Goal: Task Accomplishment & Management: Manage account settings

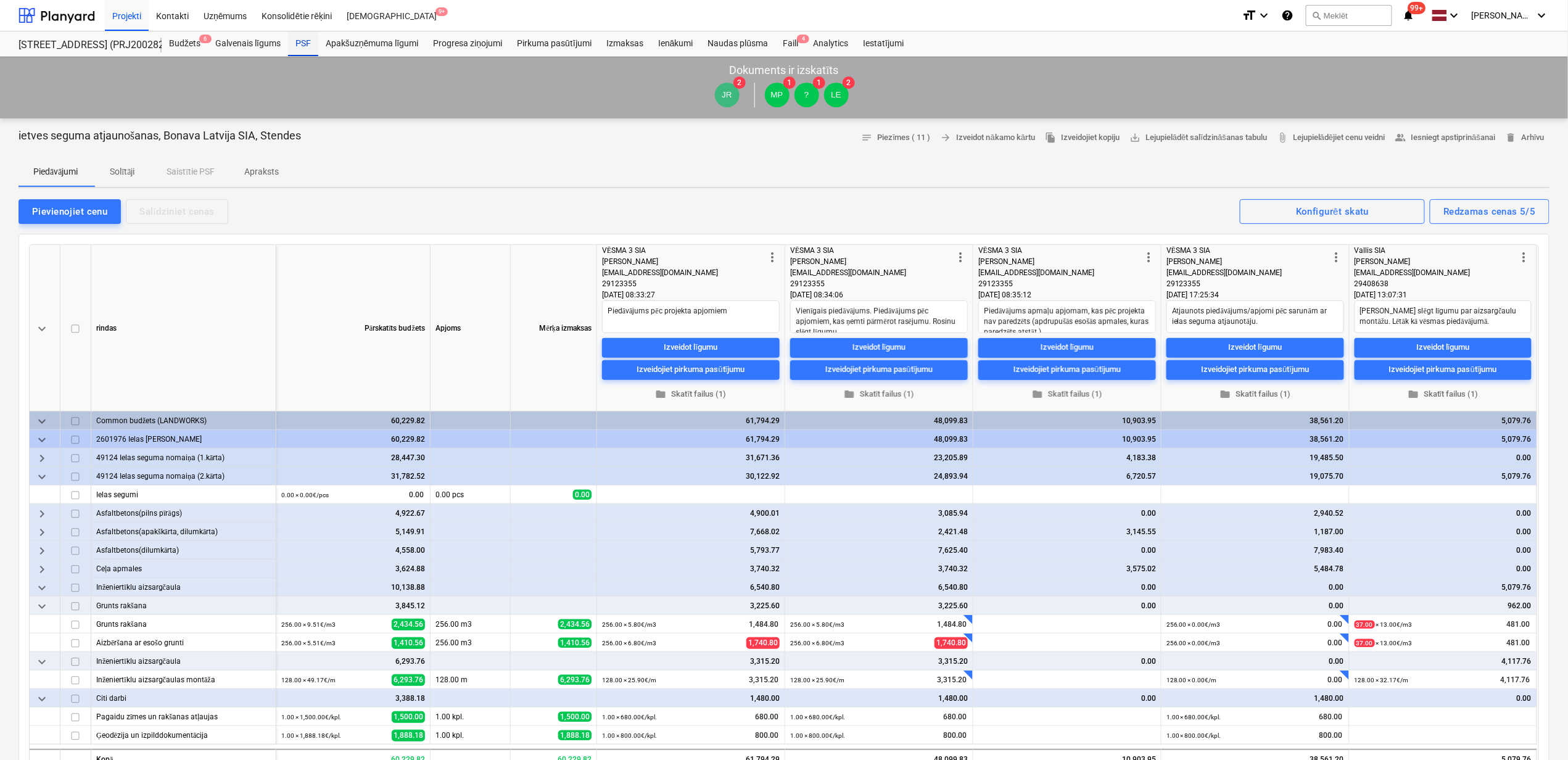
click at [301, 47] on div "PSF" at bounding box center [303, 44] width 30 height 25
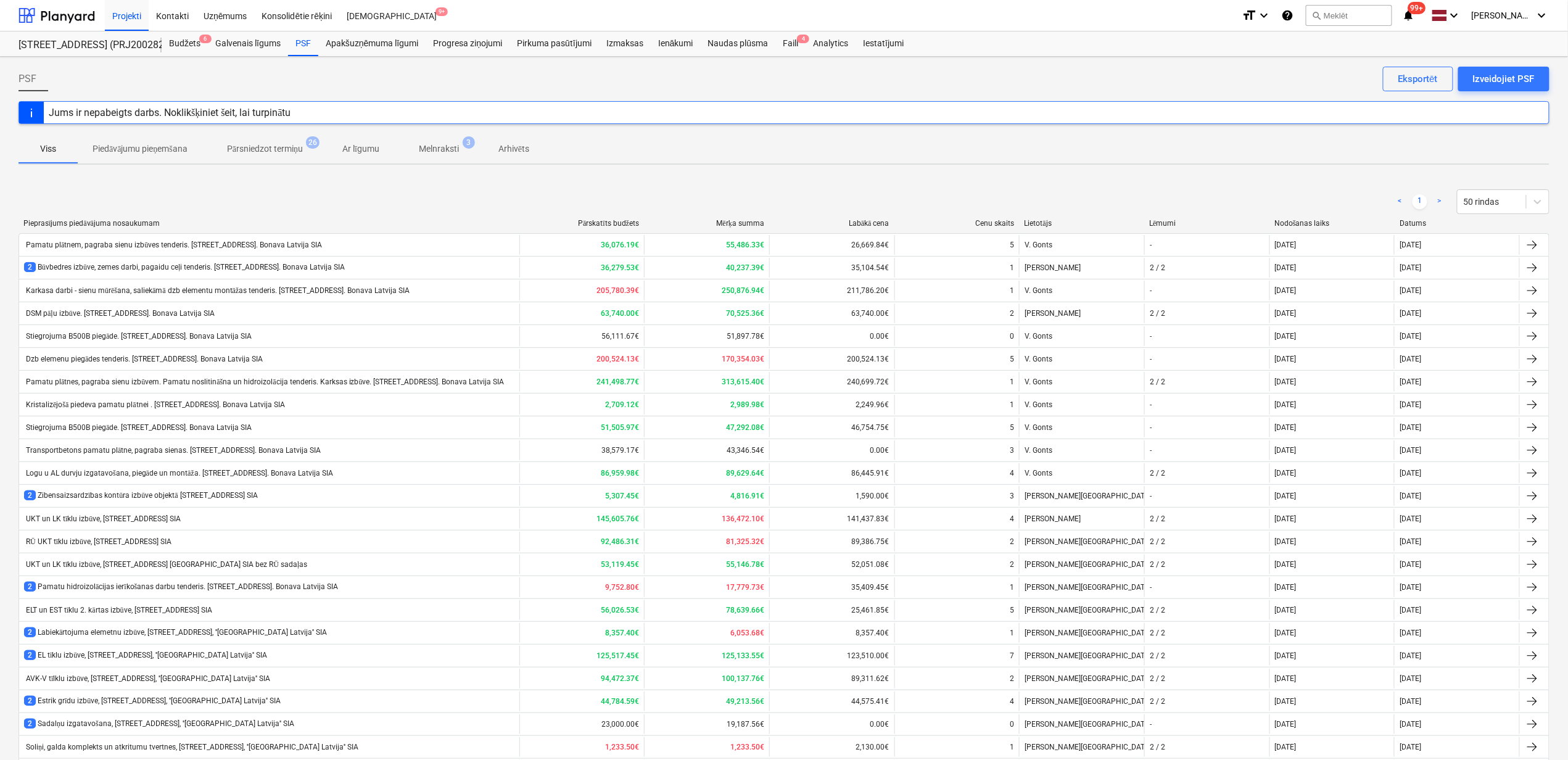
scroll to position [649, 0]
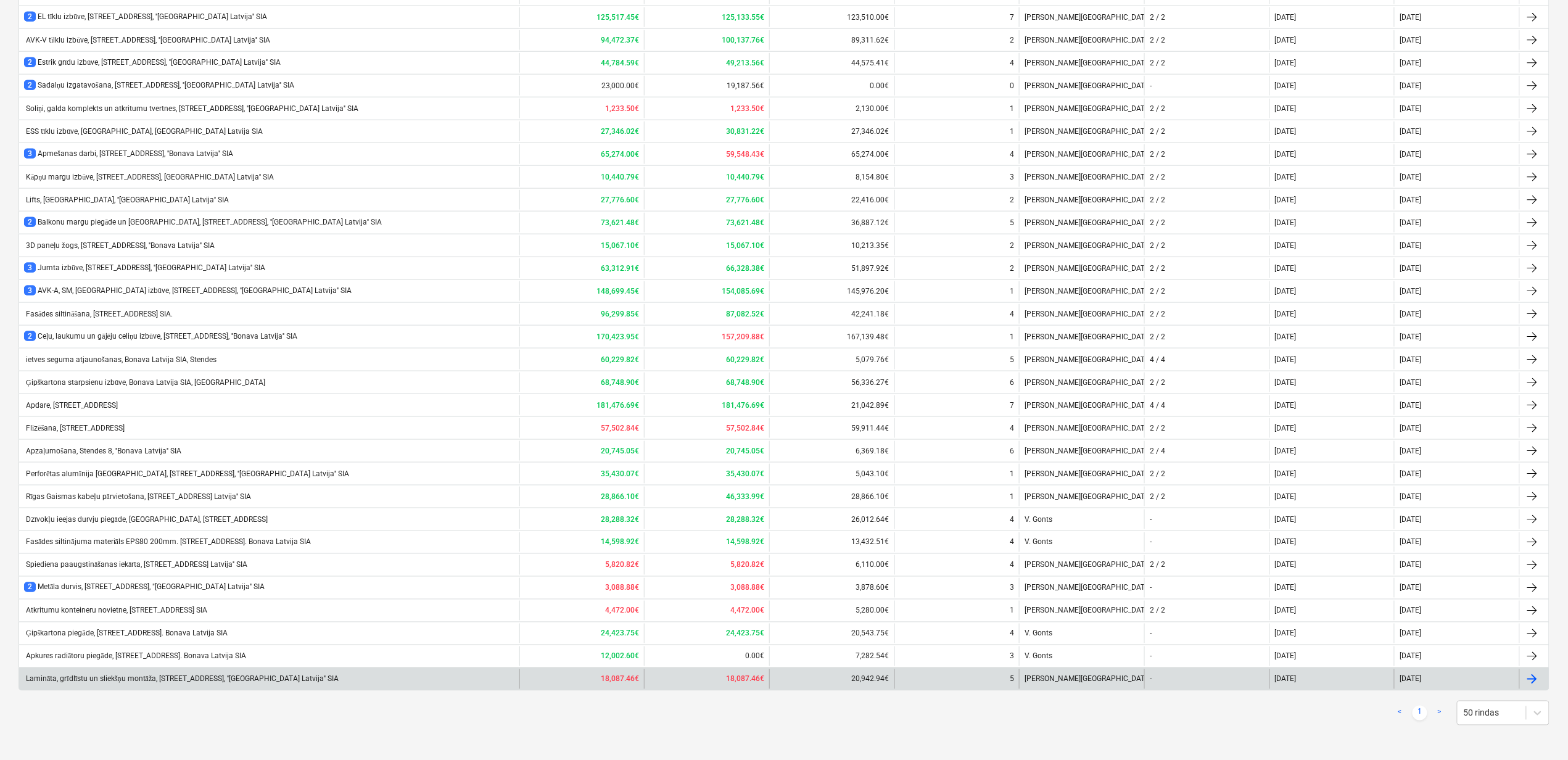
click at [118, 671] on div "Lamināta, grīdlīstu un sliekšņu montāža, [STREET_ADDRESS], ''[GEOGRAPHIC_DATA] …" at bounding box center [270, 679] width 501 height 19
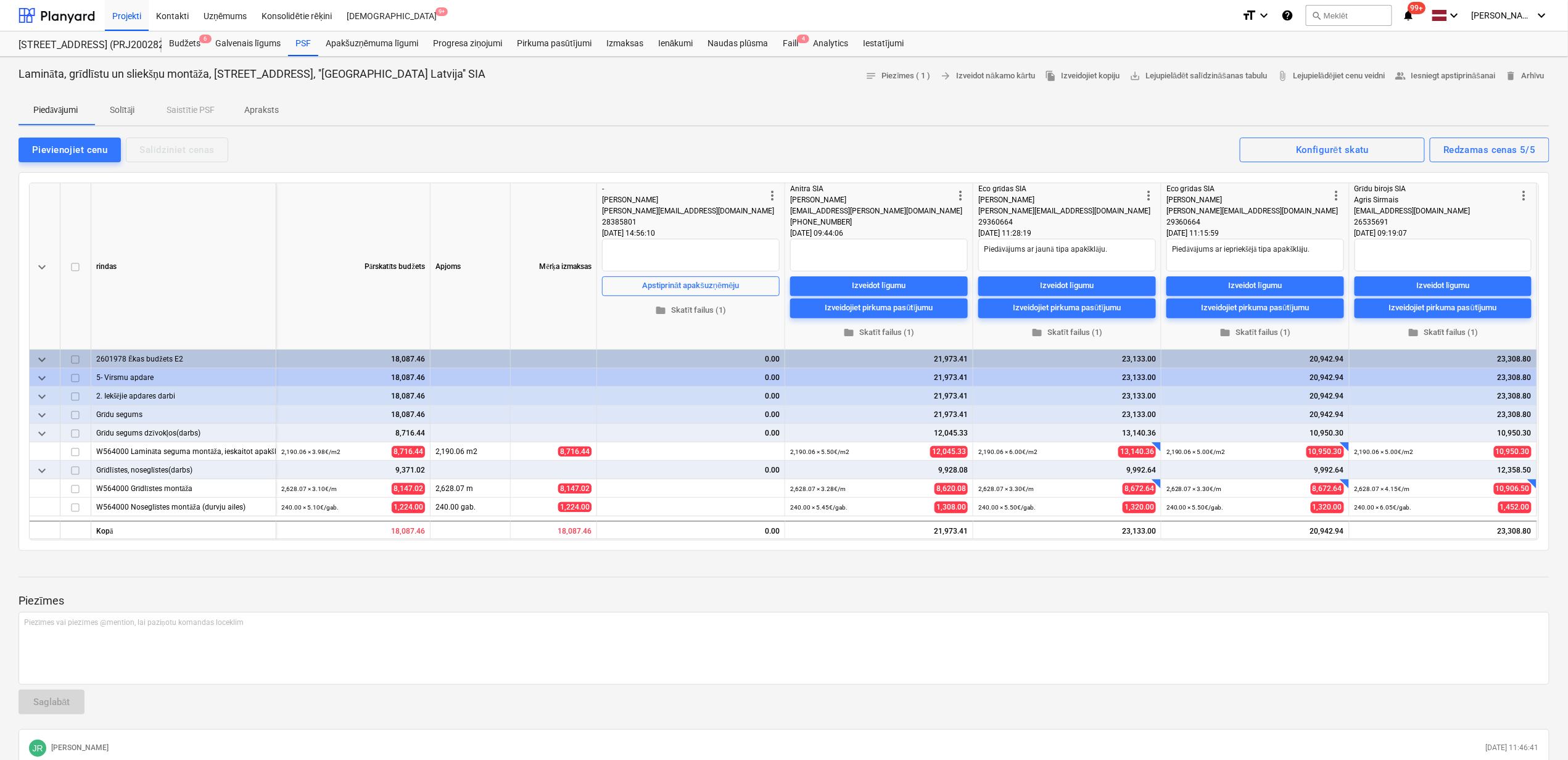
click at [256, 101] on span "Apraksts" at bounding box center [261, 109] width 64 height 20
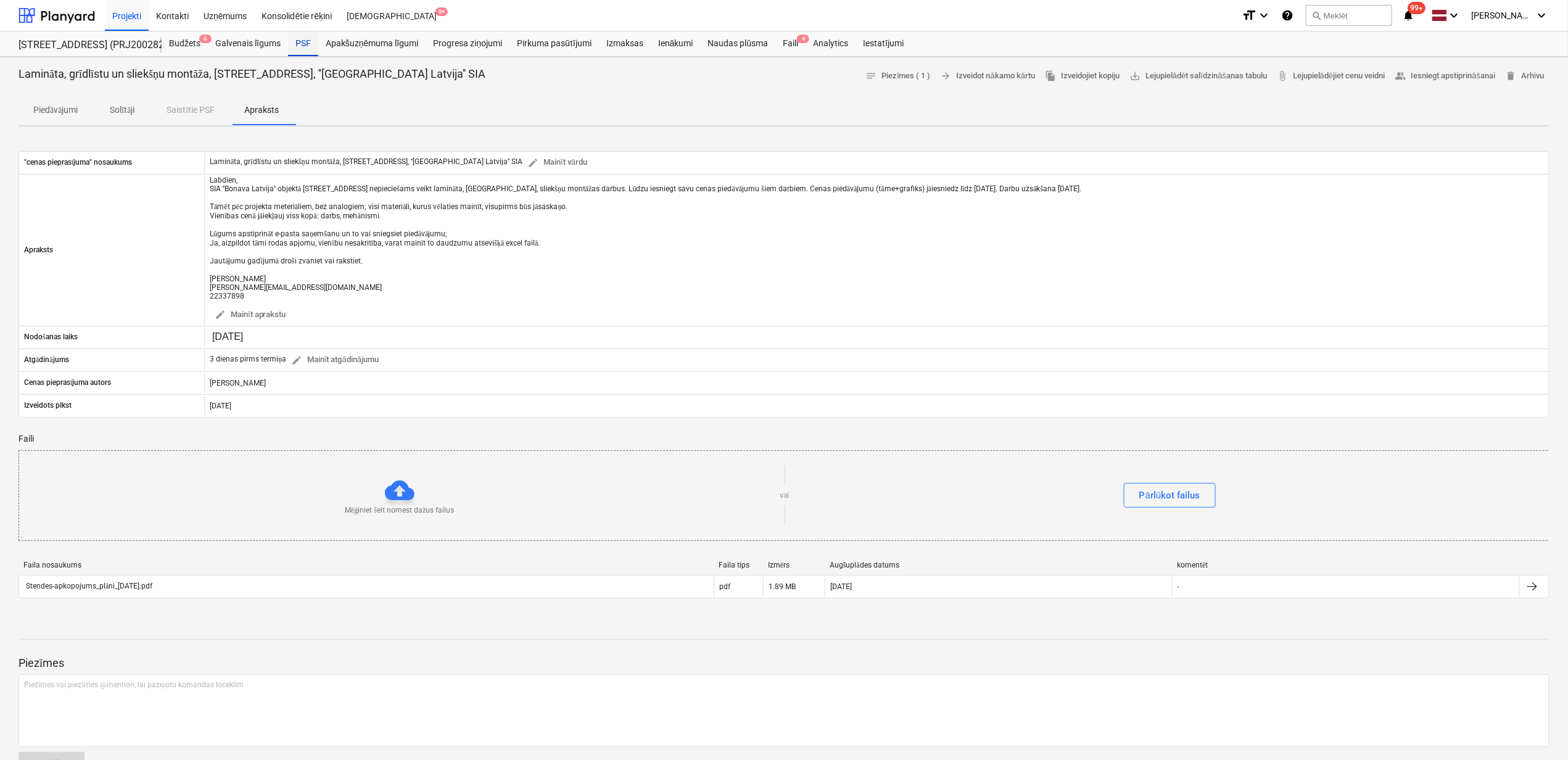
click at [301, 43] on div "PSF" at bounding box center [303, 44] width 30 height 25
click at [56, 108] on p "Piedāvājumi" at bounding box center [56, 110] width 44 height 13
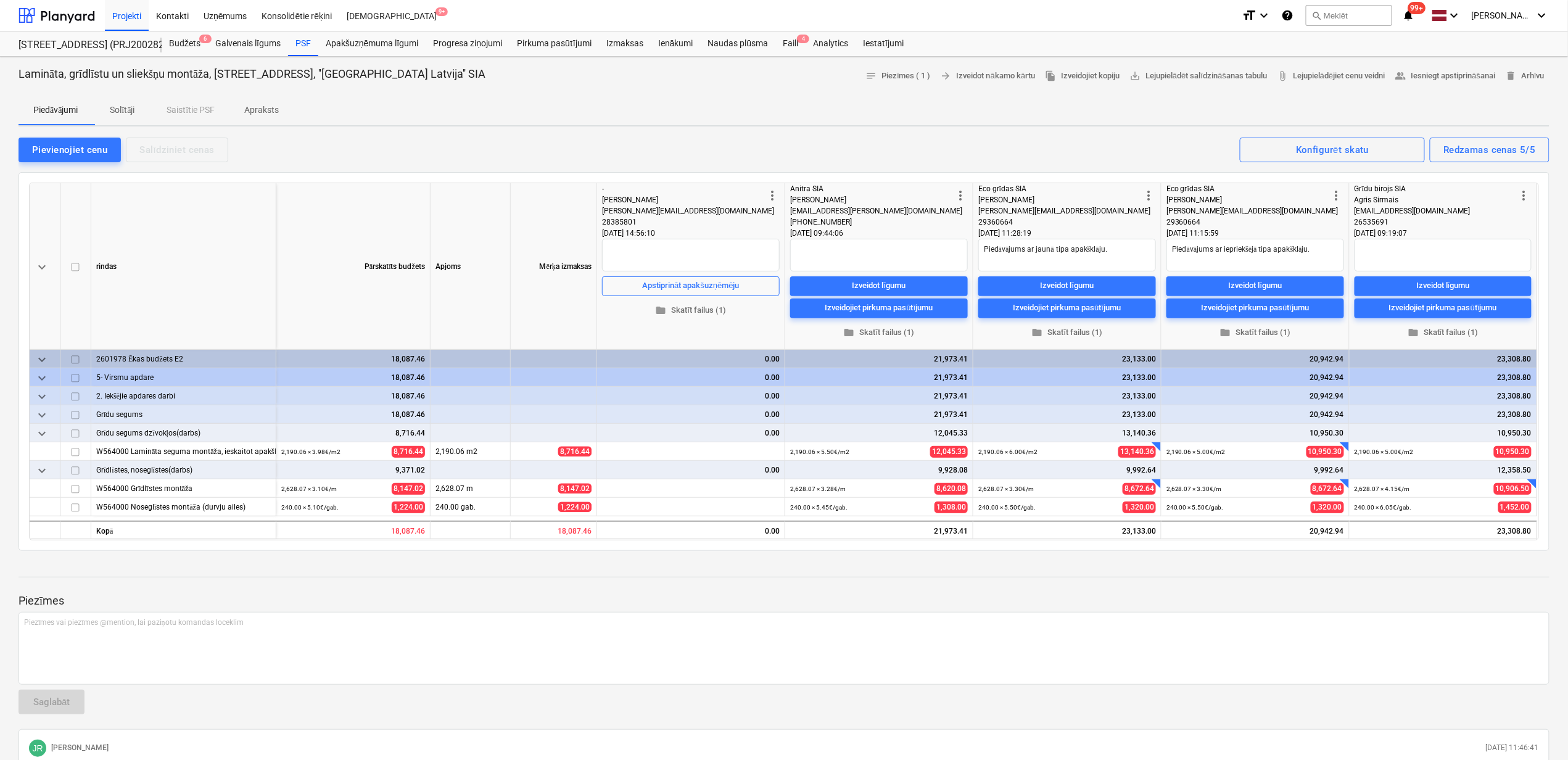
type textarea "x"
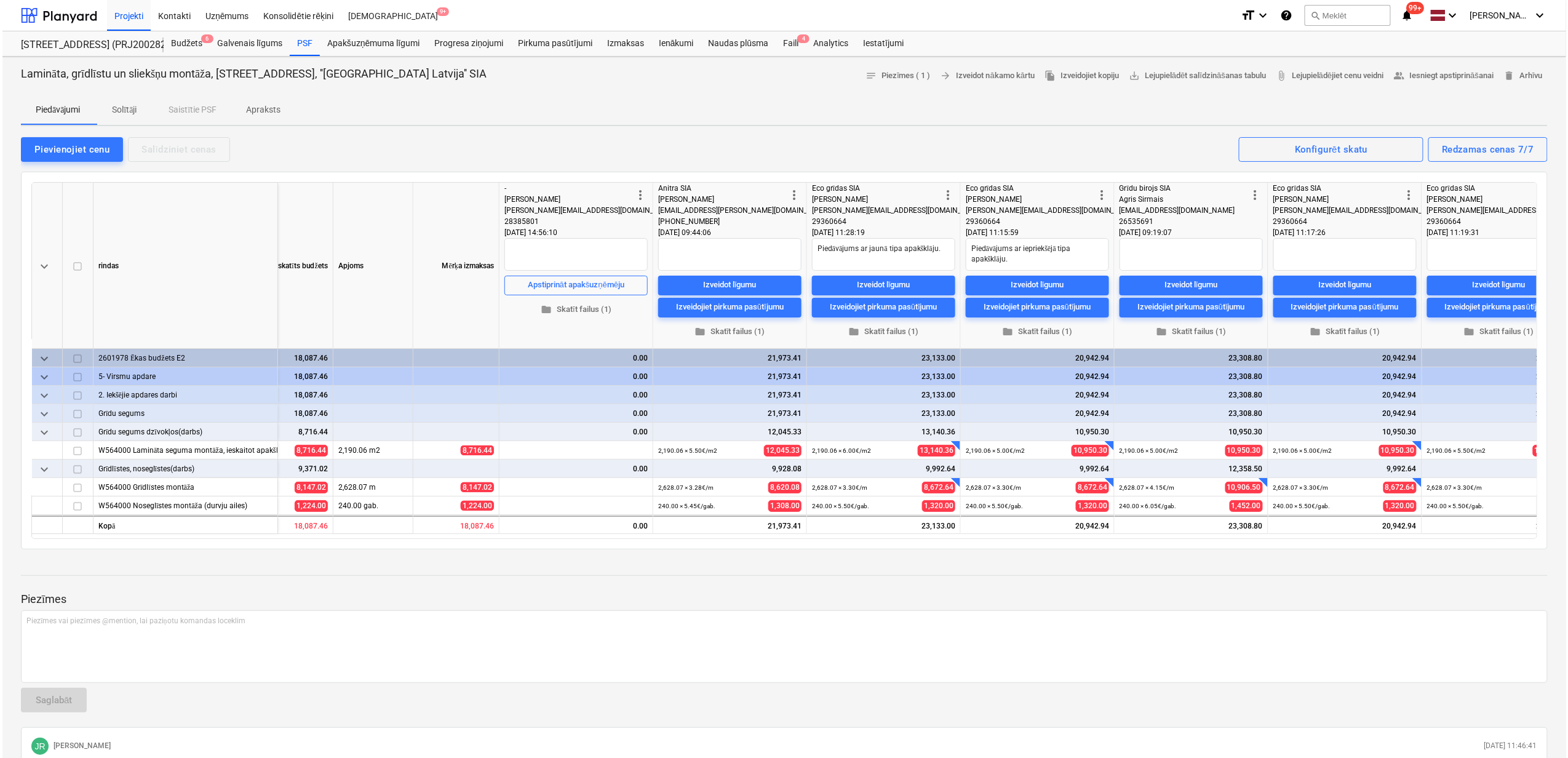
scroll to position [0, 138]
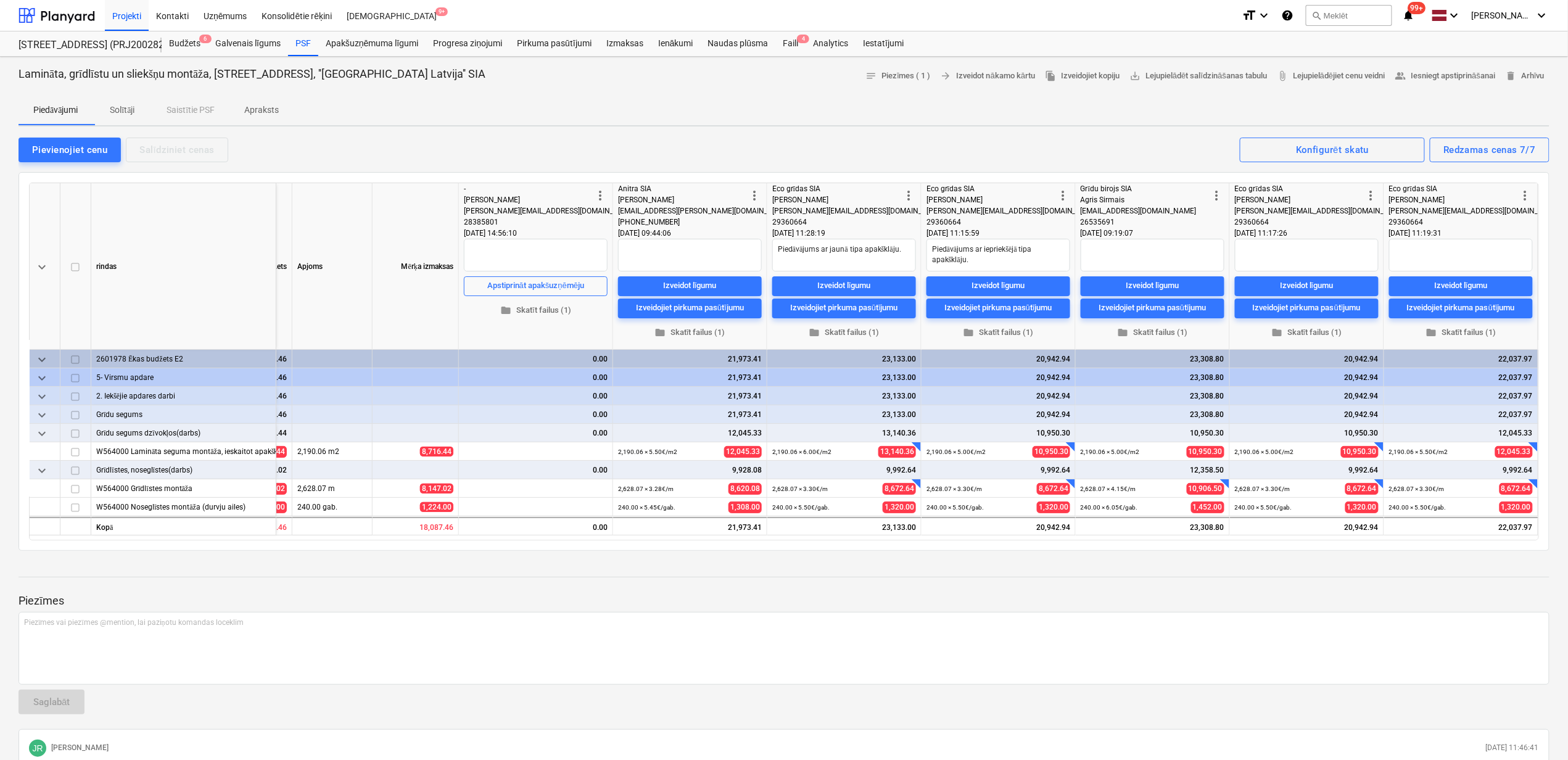
click at [1370, 196] on span "more_vert" at bounding box center [1371, 195] width 15 height 15
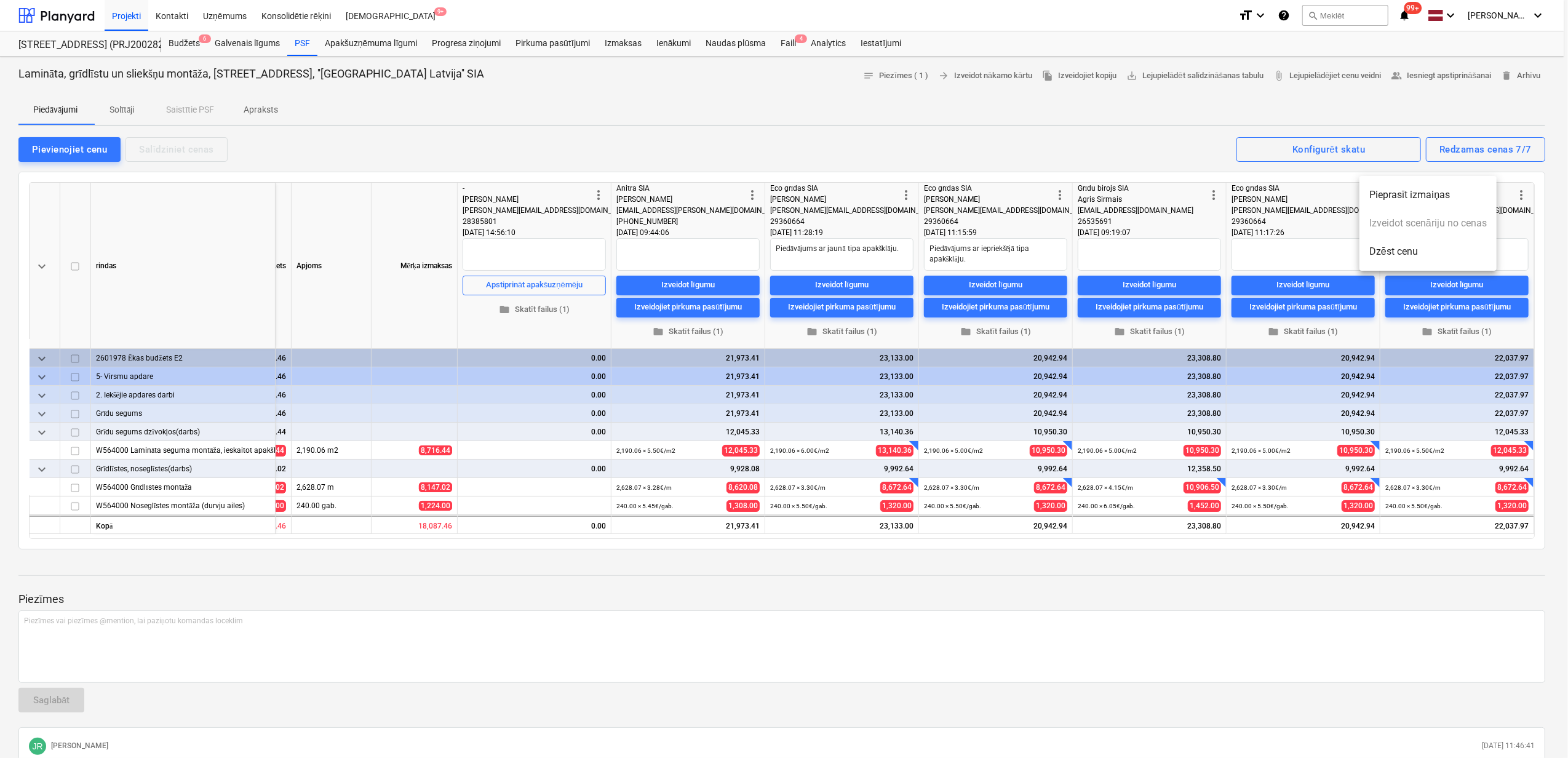
click at [1394, 245] on li "Dzēst cenu" at bounding box center [1428, 251] width 137 height 28
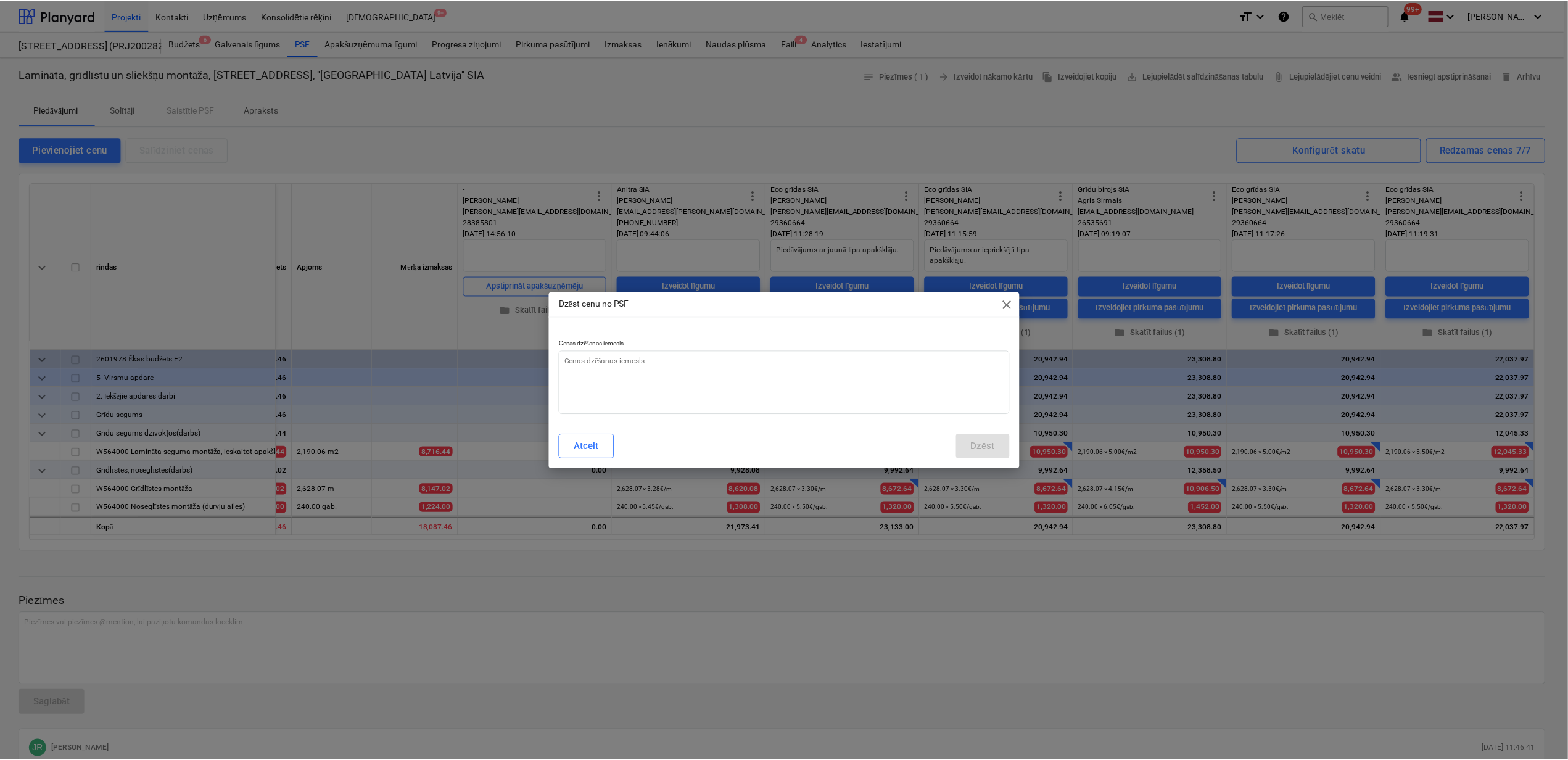
scroll to position [0, 135]
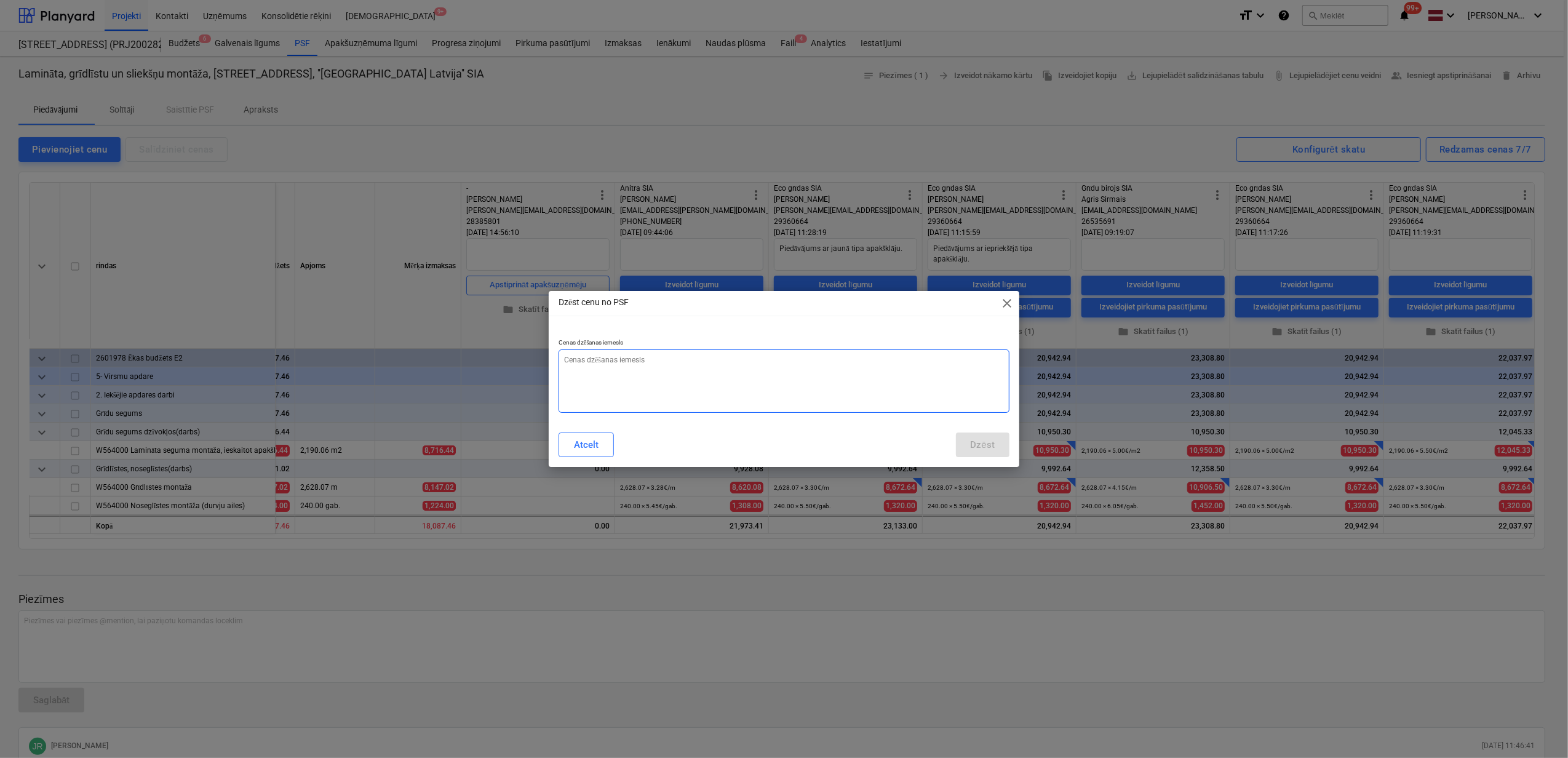
click at [628, 385] on textarea at bounding box center [783, 382] width 451 height 63
type textarea "x"
type textarea "l"
type textarea "x"
type textarea "li"
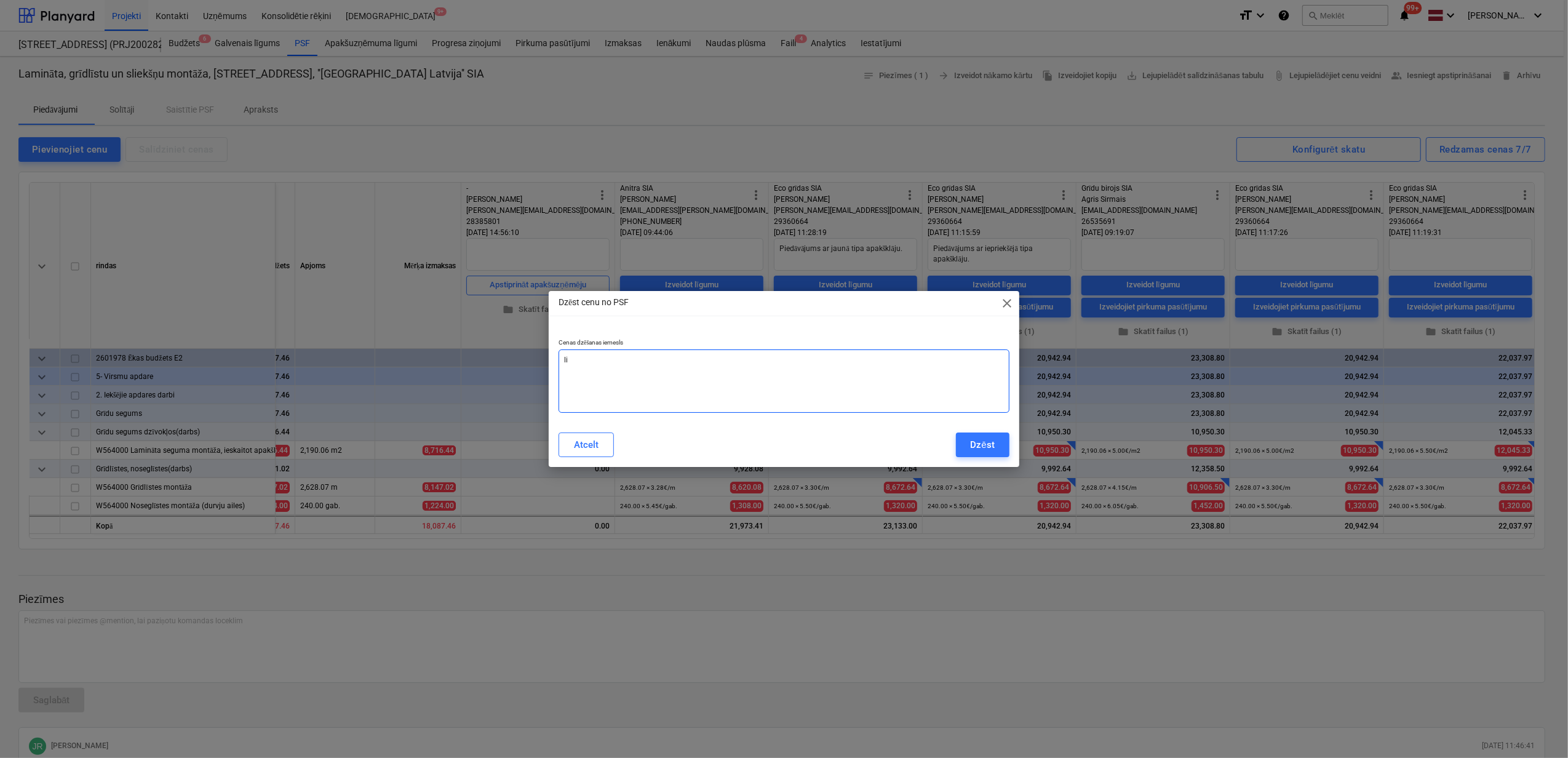
type textarea "x"
type textarea "lie"
type textarea "x"
type textarea "liek"
type textarea "x"
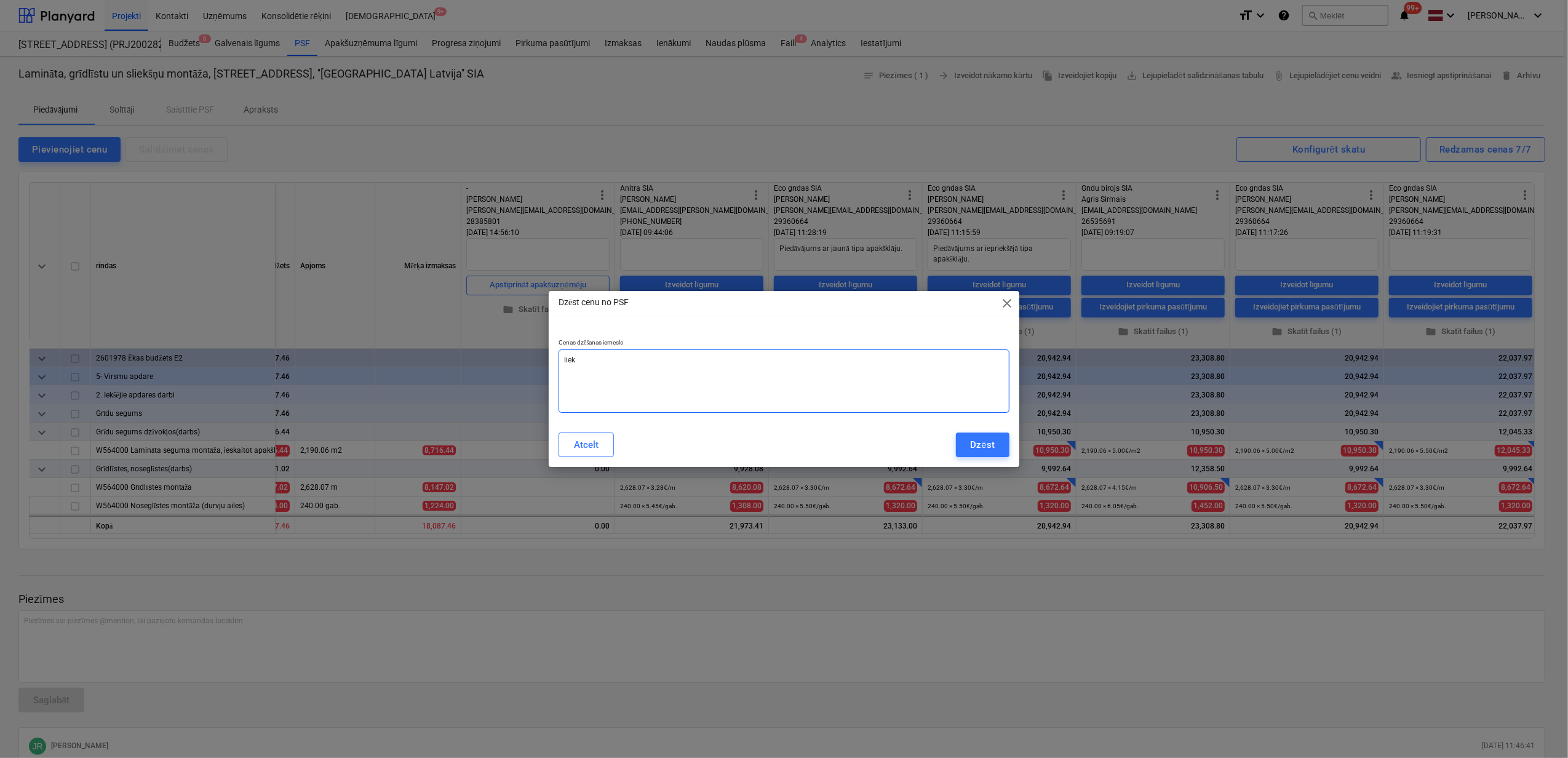
type textarea "lie"
type textarea "x"
type textarea "li"
type textarea "x"
type textarea "l"
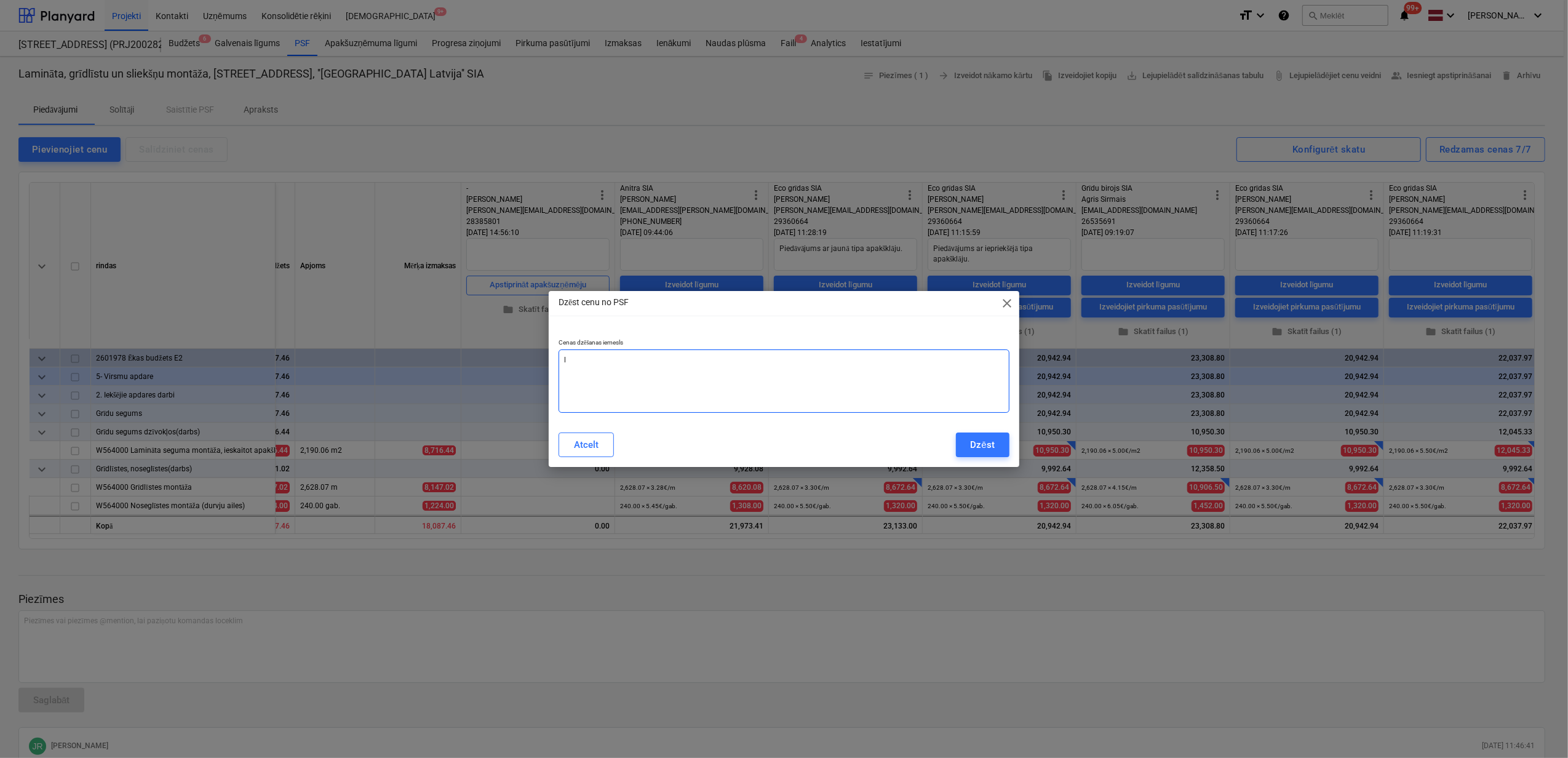
type textarea "x"
type textarea "N"
type textarea "x"
type textarea "Ne"
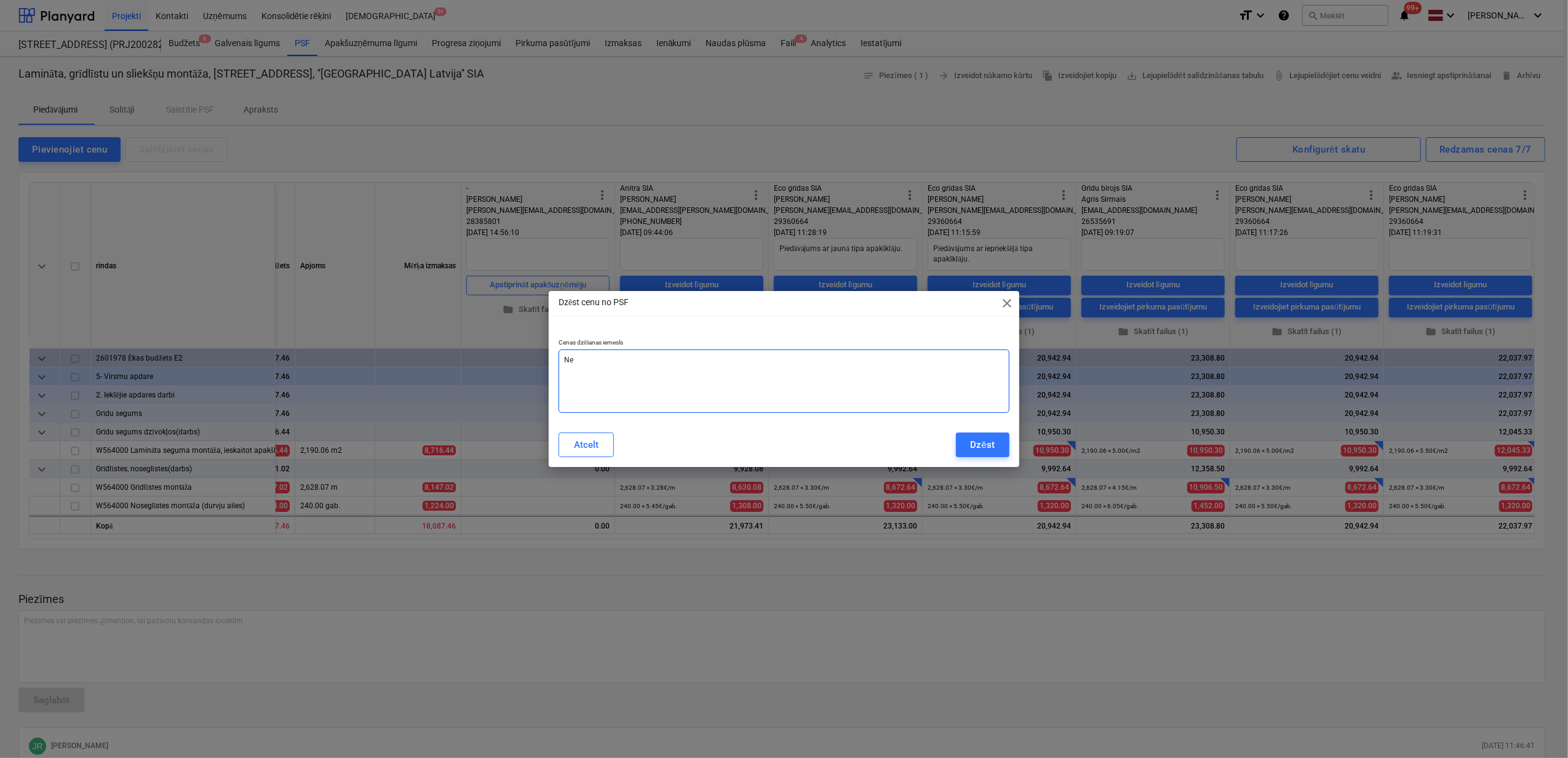
type textarea "x"
type textarea "Nep"
type textarea "x"
type textarea "Nepa"
type textarea "x"
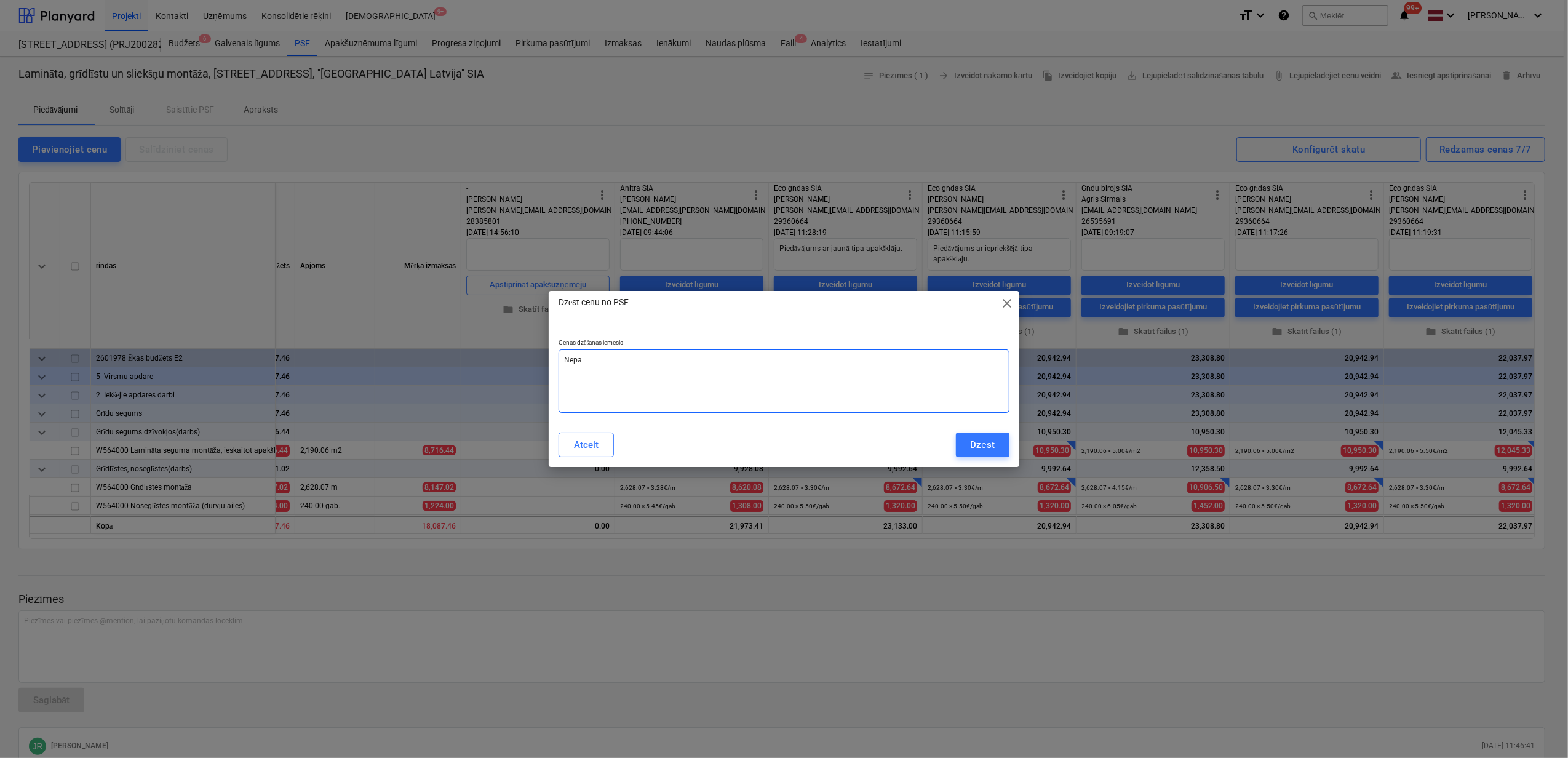
type textarea "Nepar"
type textarea "x"
type textarea "Nepare"
type textarea "x"
type textarea "Neparei"
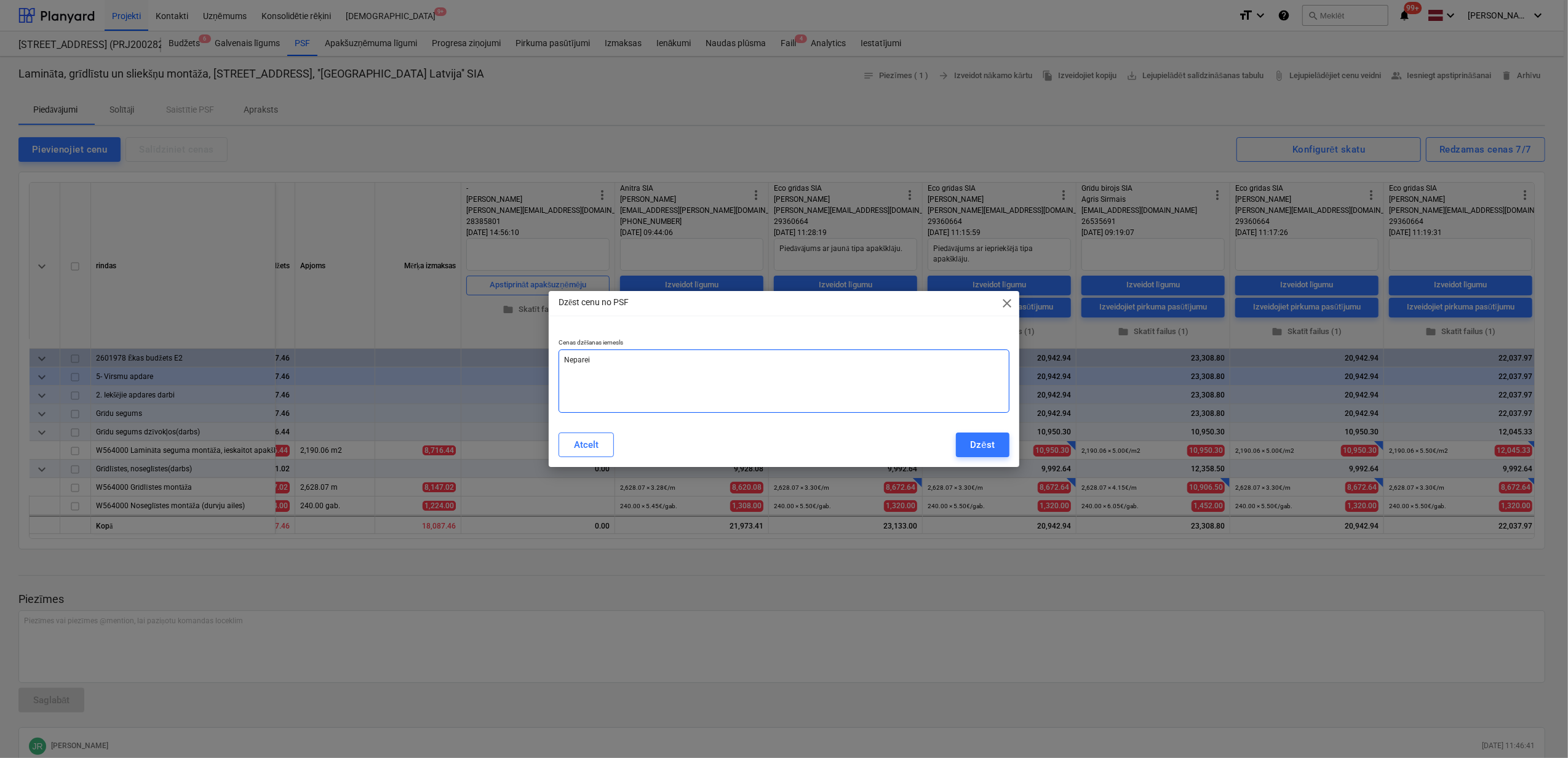
type textarea "x"
type textarea "Nepareiz"
type textarea "x"
type textarea "Nepareizs"
type textarea "x"
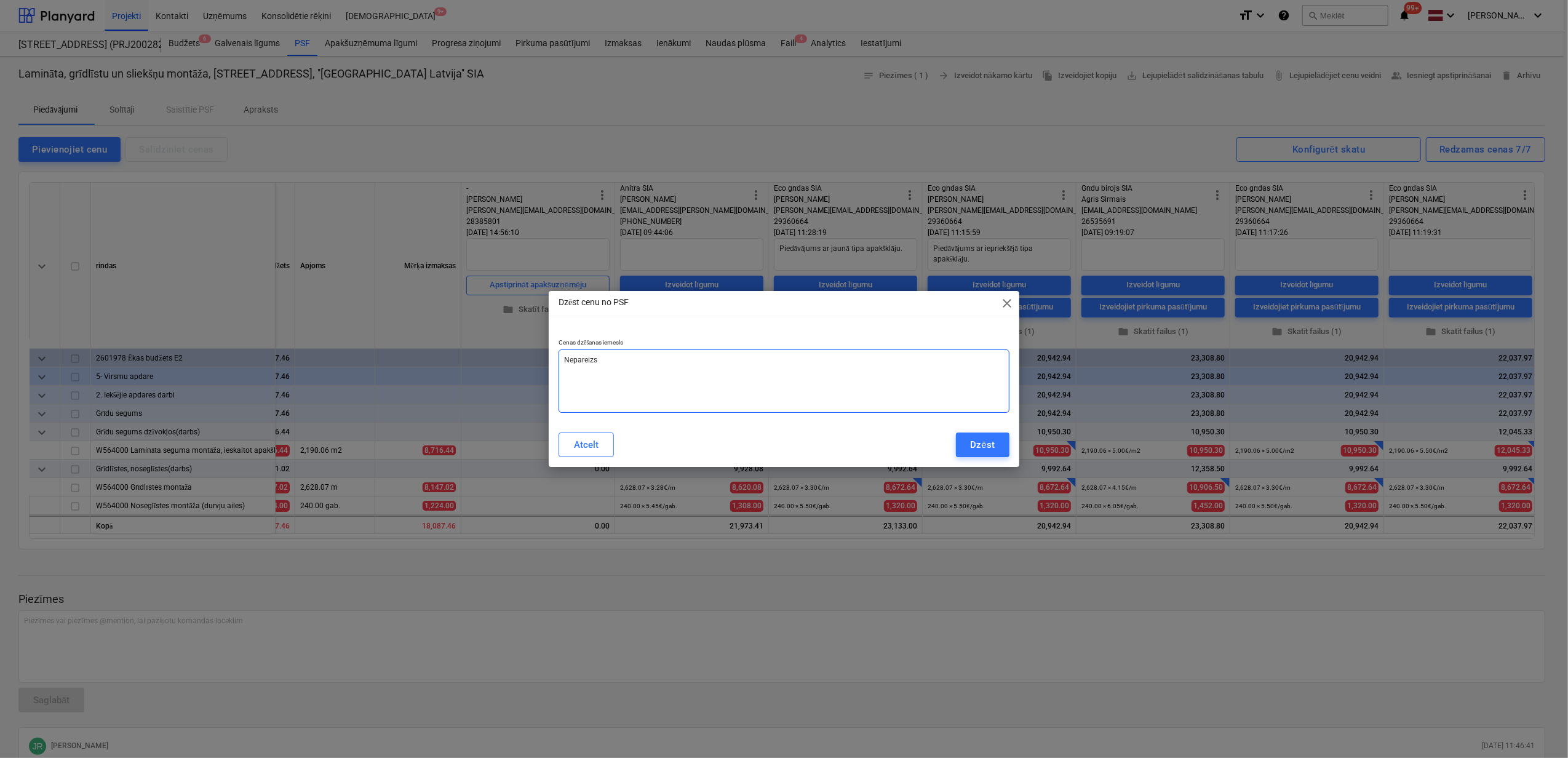
type textarea "Nepareizs"
type textarea "x"
type textarea "Nepareizs p"
type textarea "x"
type textarea "Nepareizs pi"
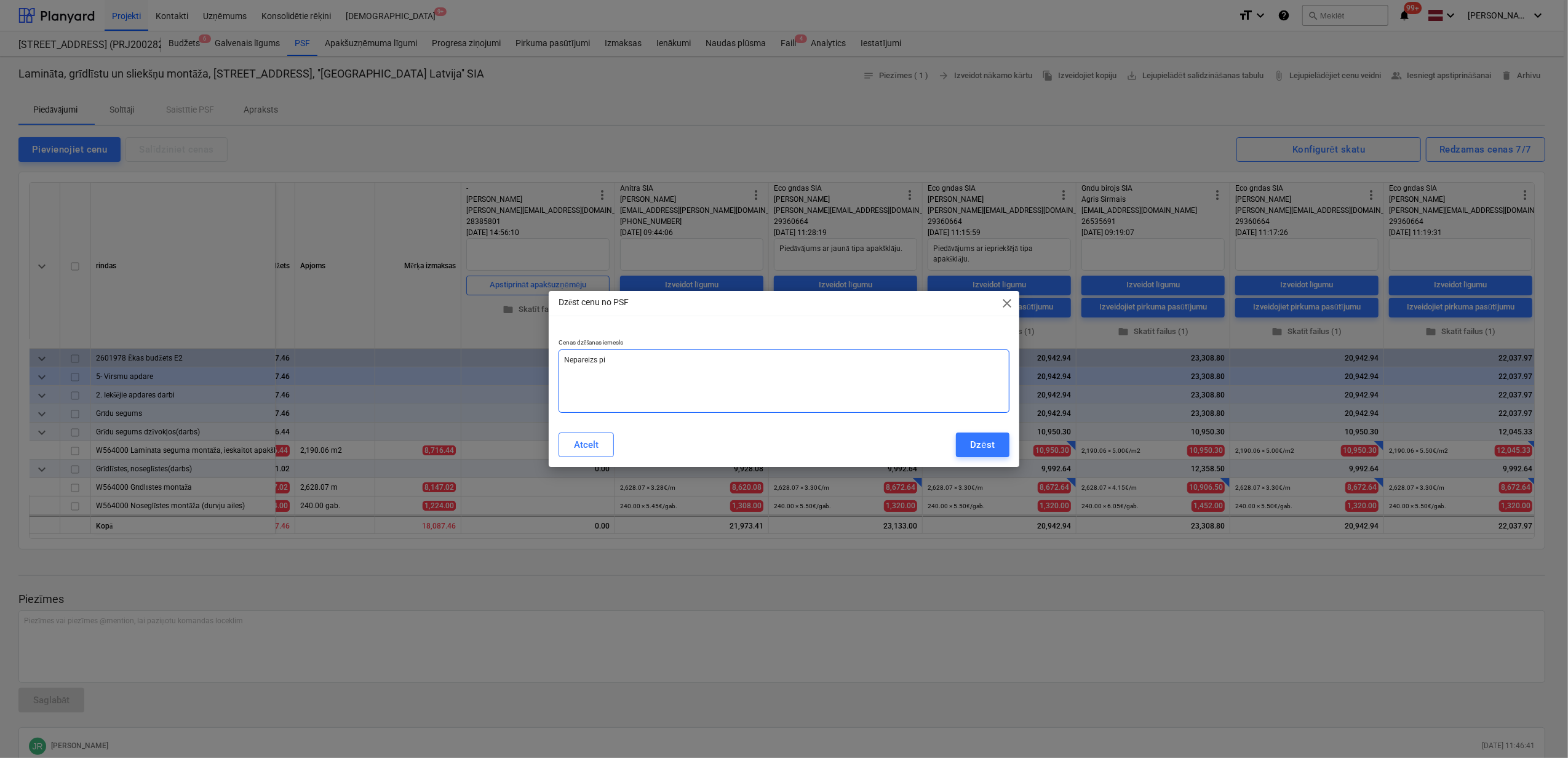
type textarea "x"
type textarea "Nepareizs pie"
type textarea "x"
type textarea "Nepareizs pied"
type textarea "x"
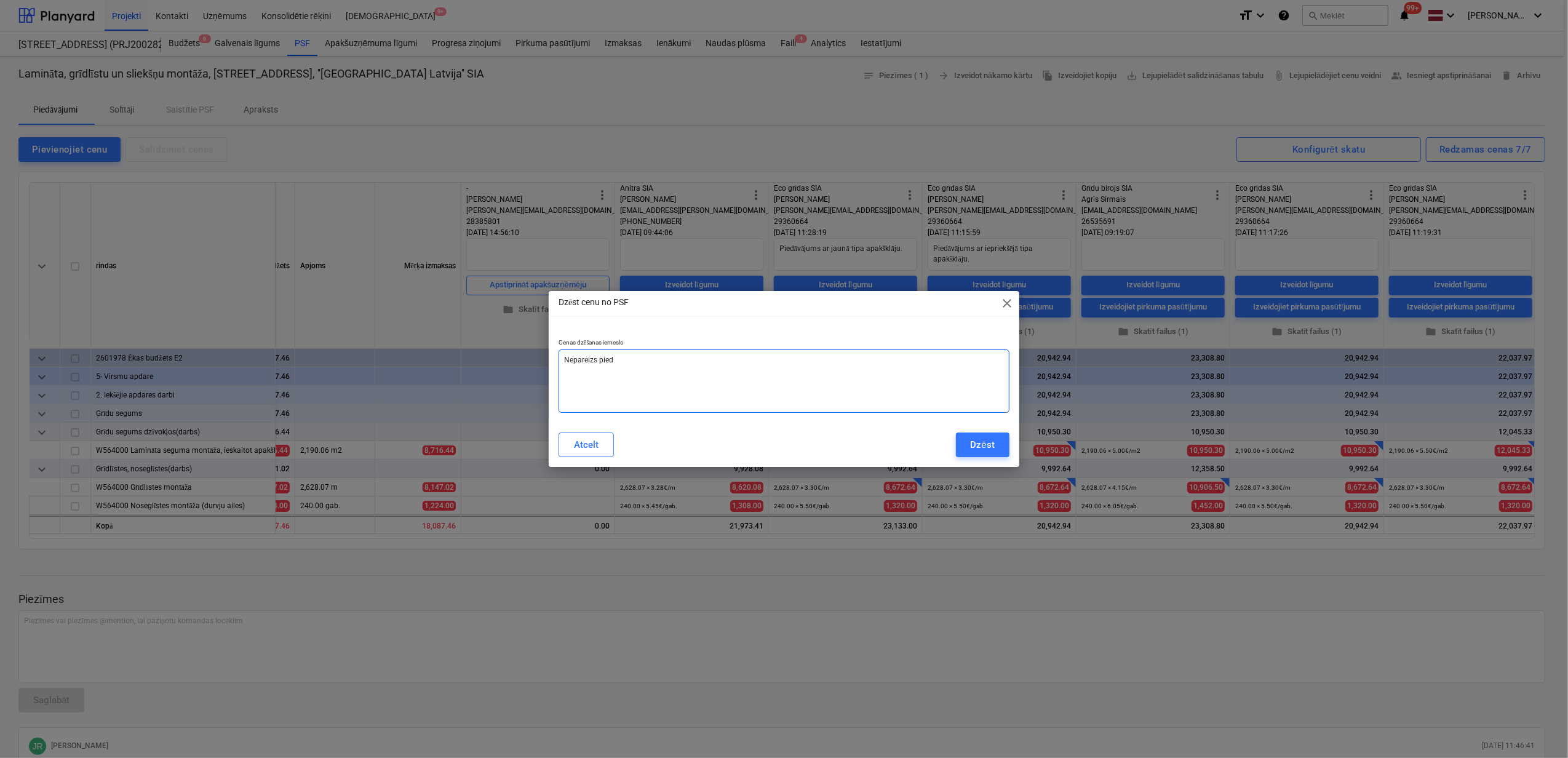
type textarea "Nepareizs piedā"
type textarea "x"
type textarea "Nepareizs piedāv"
type textarea "x"
type textarea "Nepareizs piedāvā"
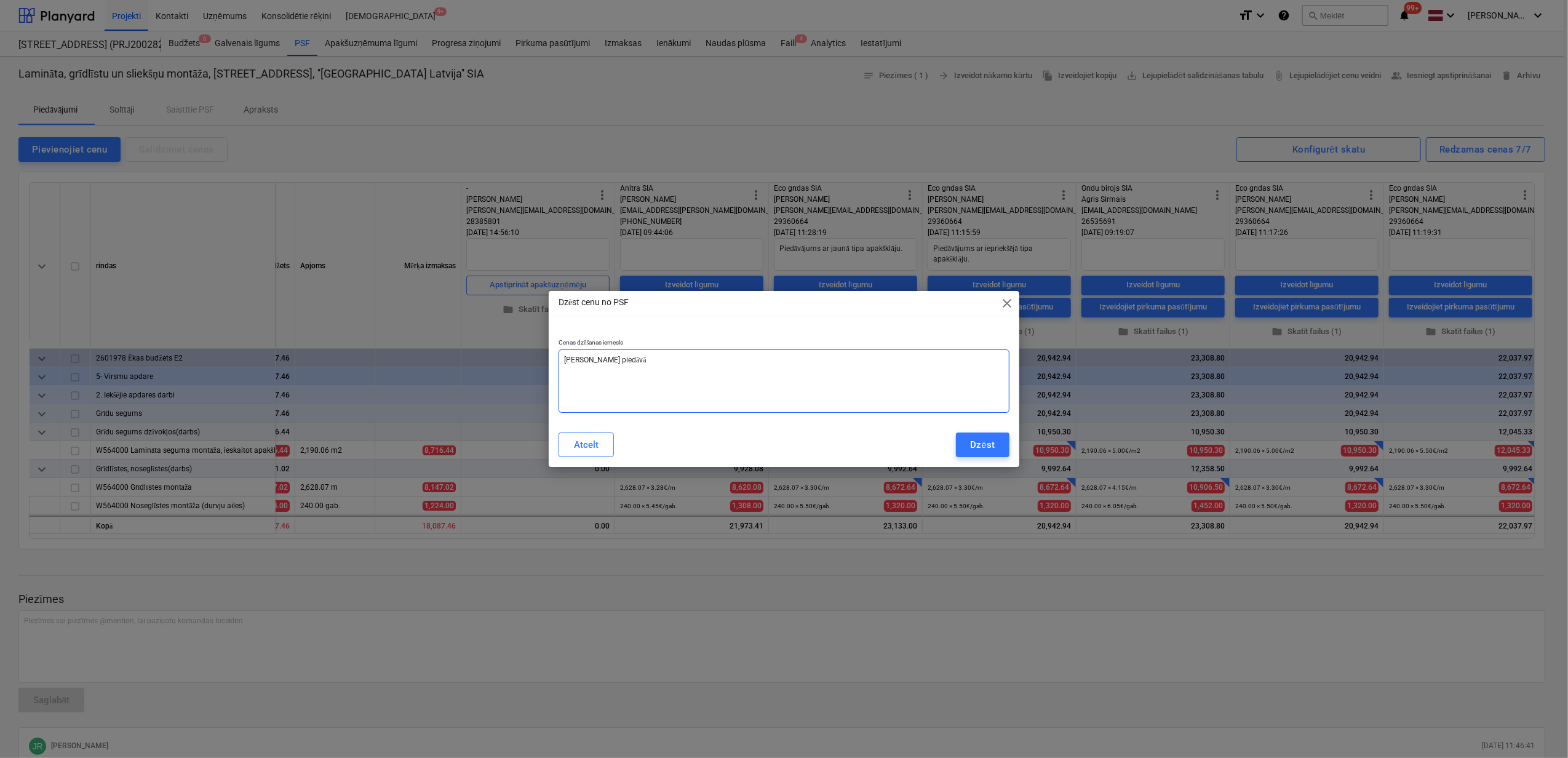
type textarea "x"
type textarea "Nepareizs piedāvāj"
type textarea "x"
type textarea "Nepareizs piedāvāju"
type textarea "x"
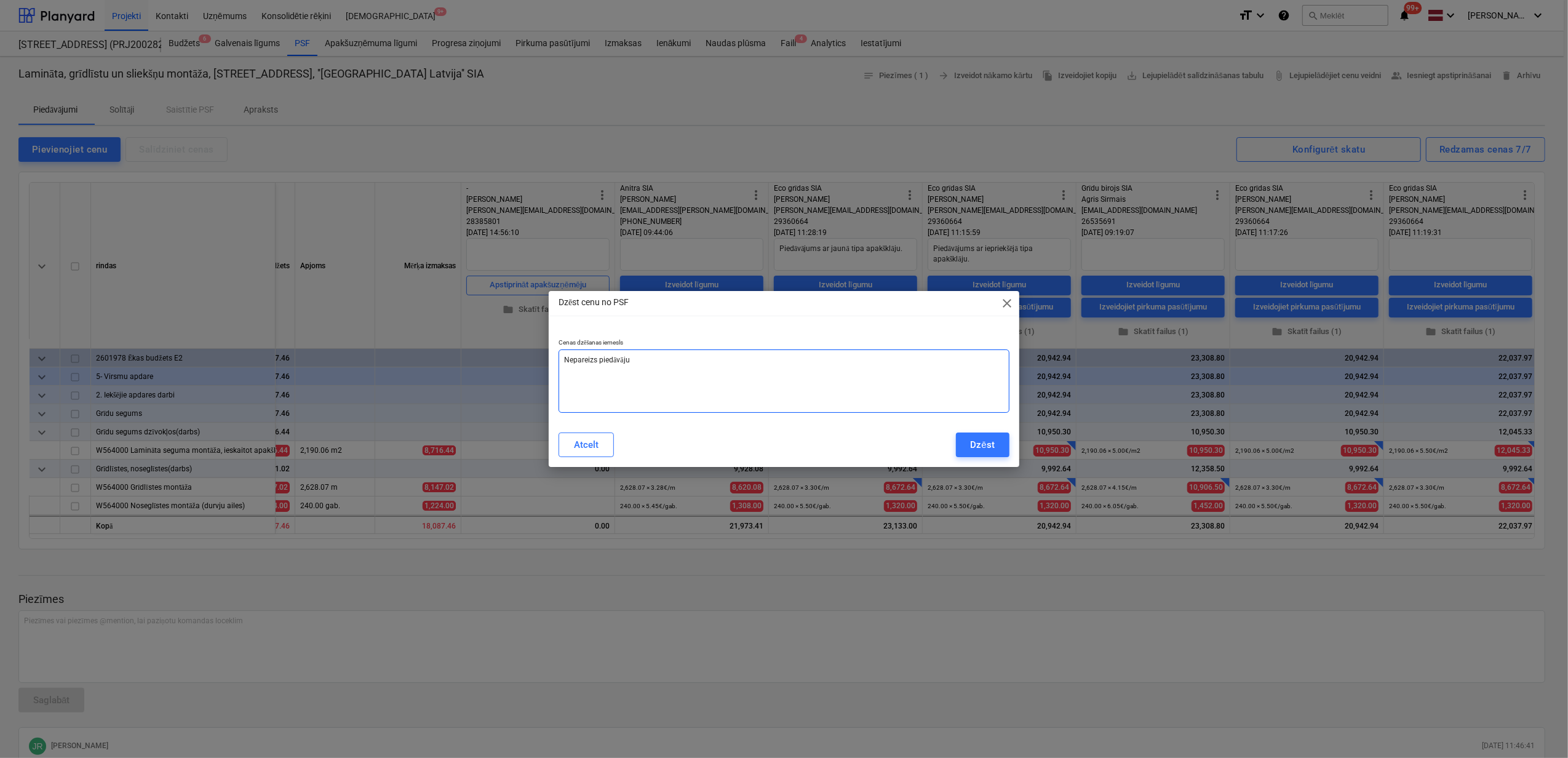
type textarea "Nepareizs piedāvājum"
type textarea "x"
type textarea "Nepareizs piedāvājums"
click at [979, 443] on div "Dzēst" at bounding box center [982, 445] width 24 height 16
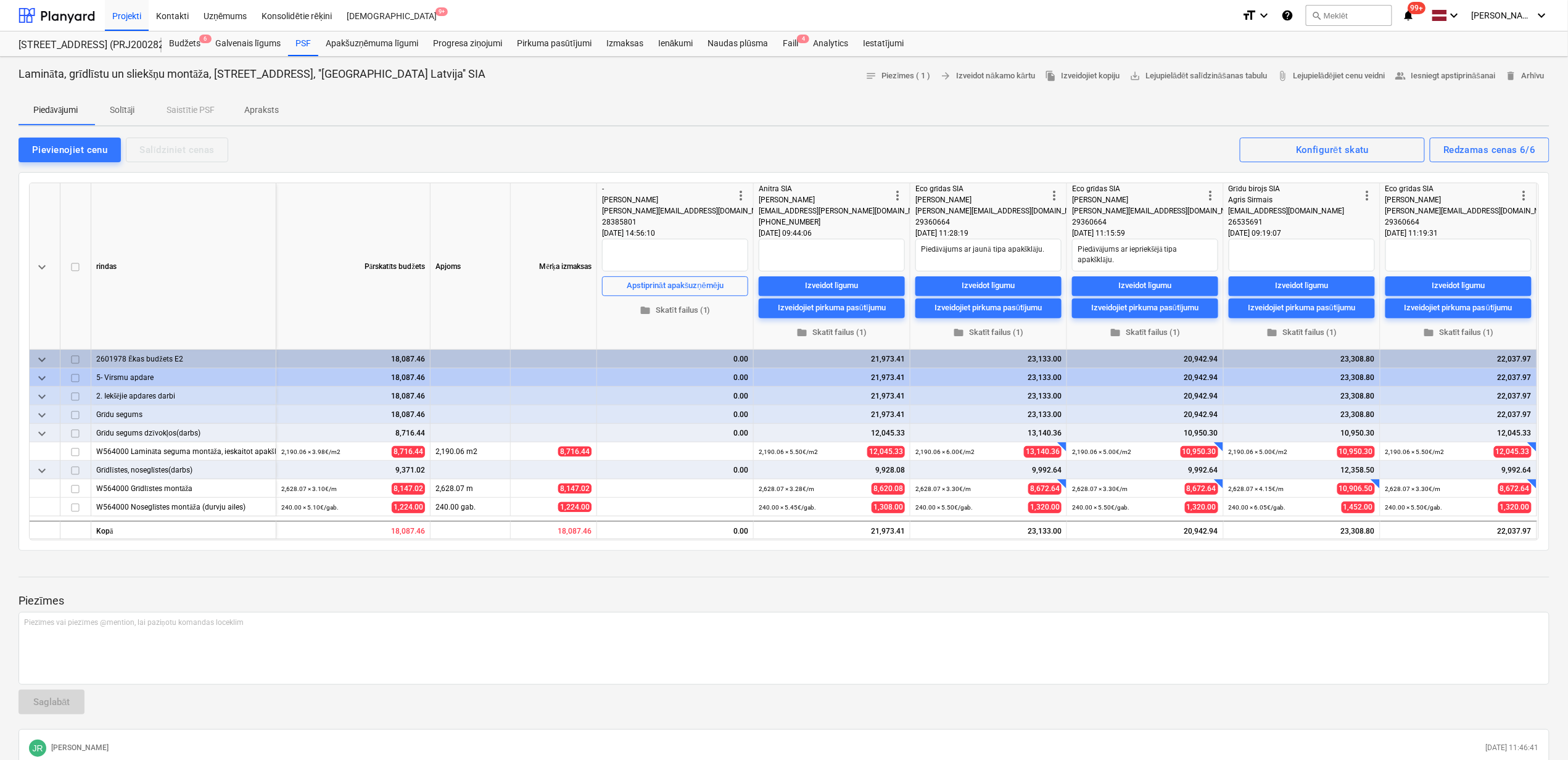
scroll to position [0, 0]
click at [1441, 255] on textarea at bounding box center [1459, 255] width 146 height 33
type textarea "x"
type textarea "A"
type textarea "x"
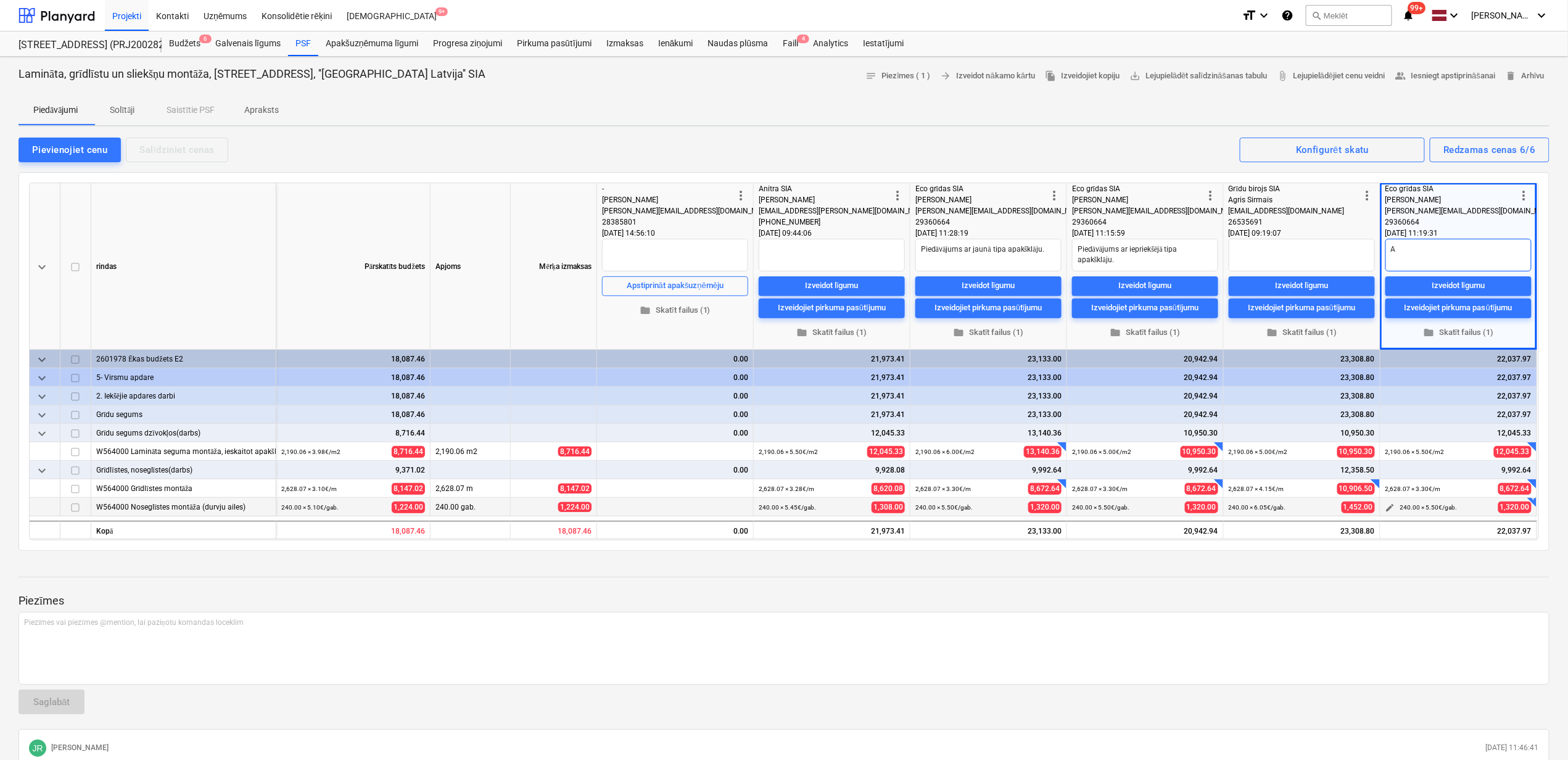
type textarea "Ar"
type textarea "x"
type textarea "Ar"
type textarea "x"
type textarea "Ar a"
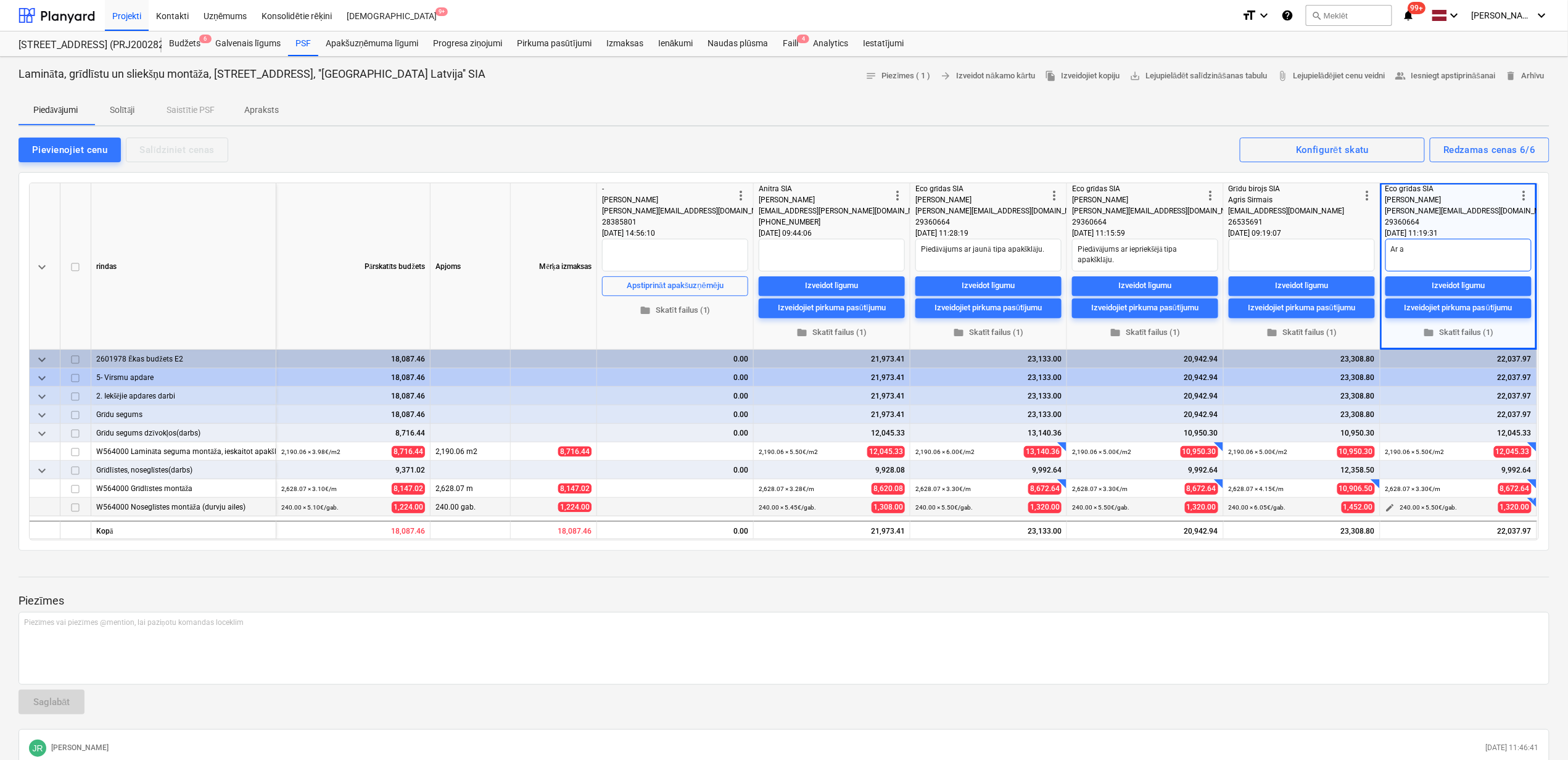
type textarea "x"
type textarea "Ar ap"
type textarea "x"
type textarea "Ar apa"
type textarea "x"
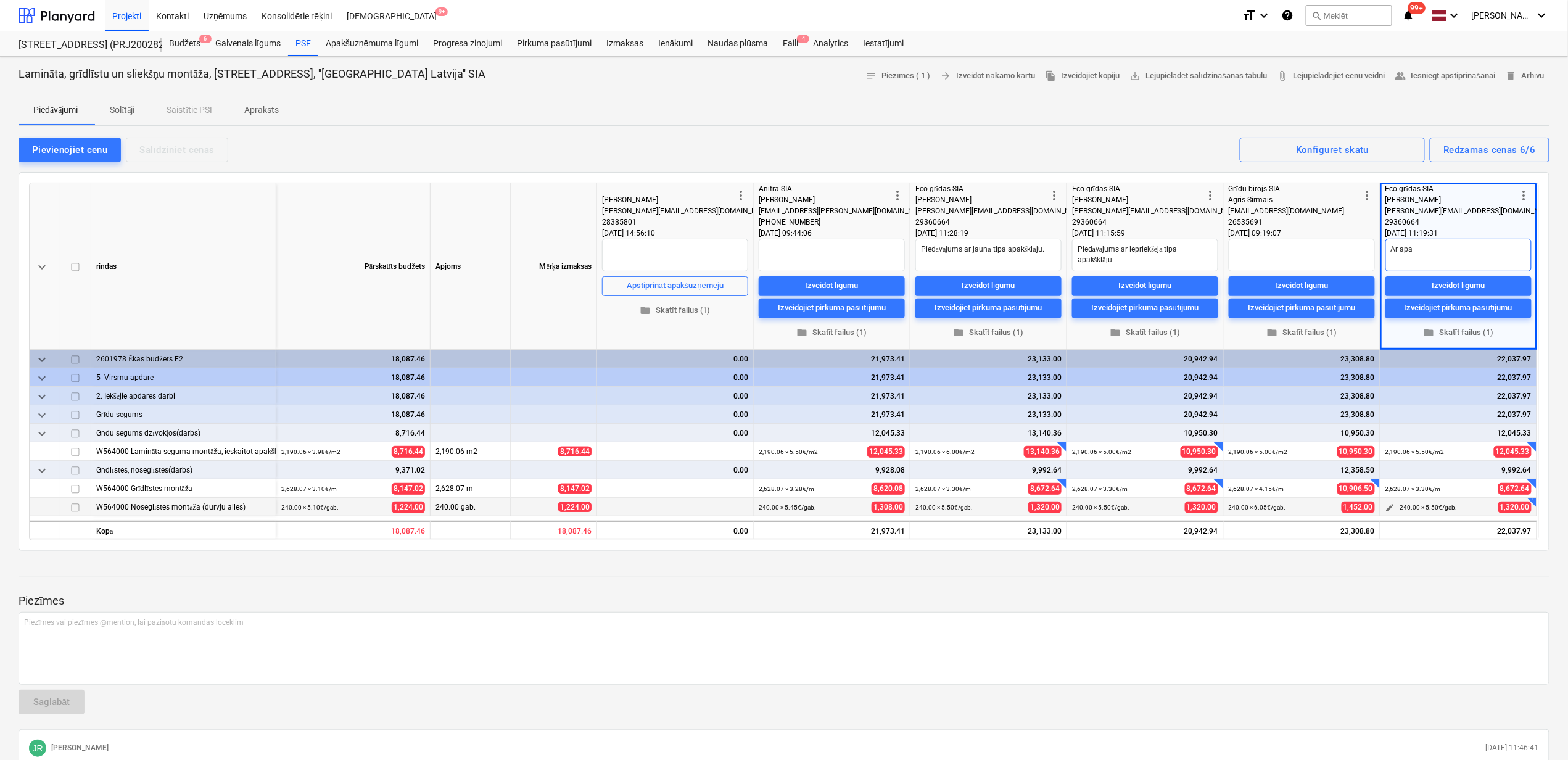
type textarea "Ar apak"
type textarea "x"
type textarea "Ar apaks"
type textarea "x"
type textarea "Ar apak"
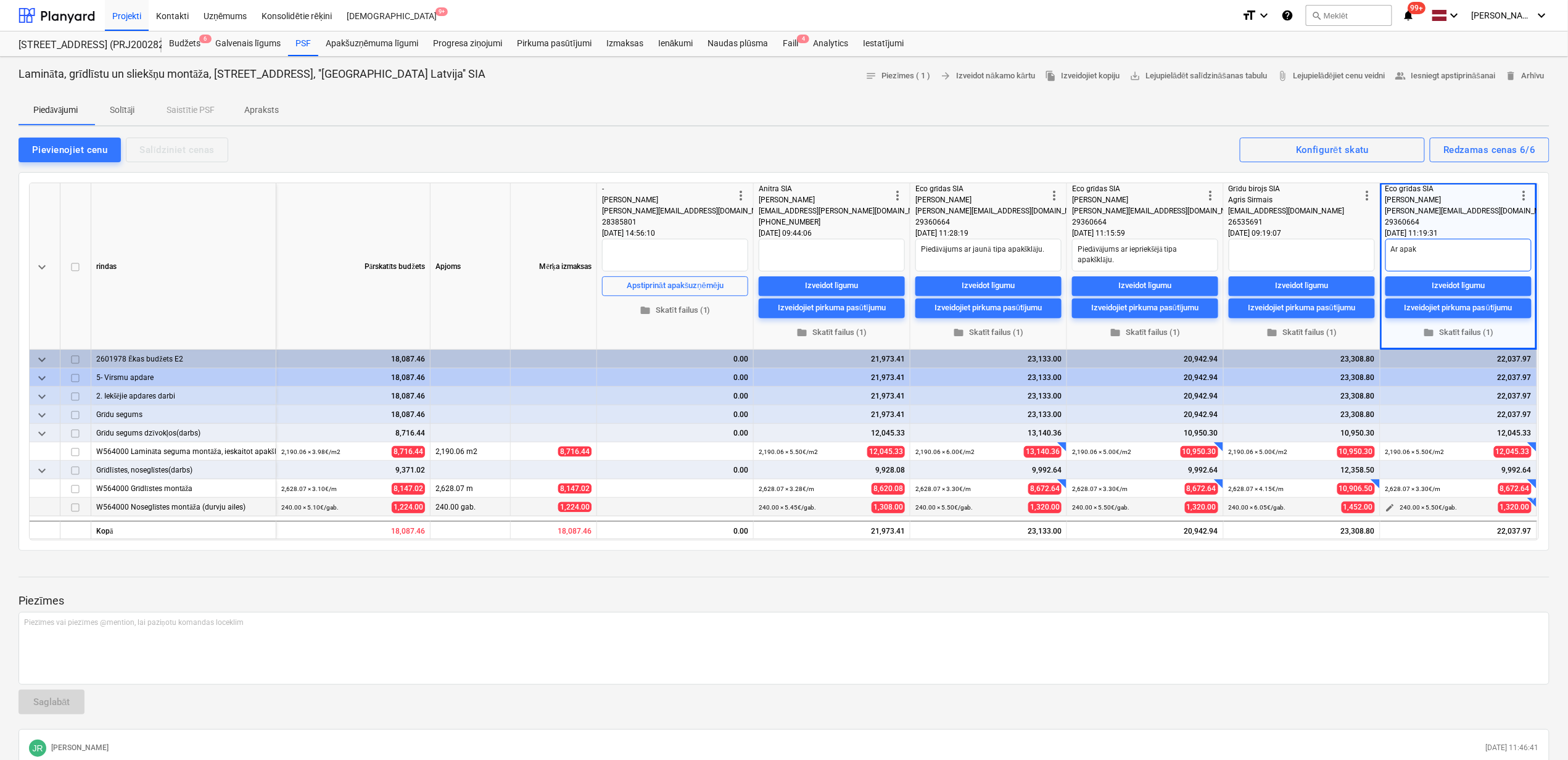
type textarea "x"
type textarea "Ar apakš"
type textarea "x"
type textarea "Ar apakšk"
type textarea "x"
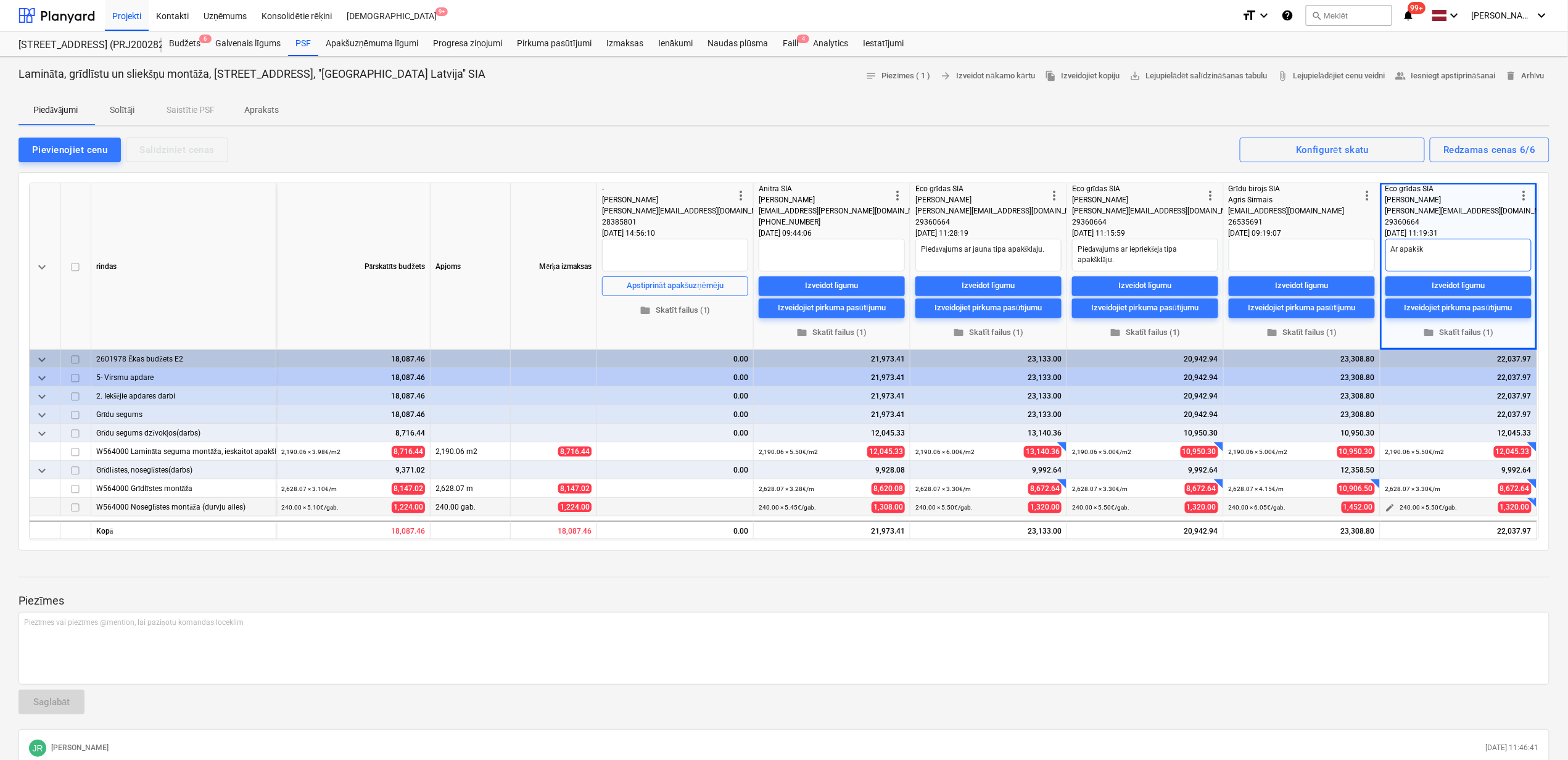
type textarea "Ar apakškl"
type textarea "x"
type textarea "Ar apakšklā"
type textarea "x"
type textarea "Ar apakšklāj"
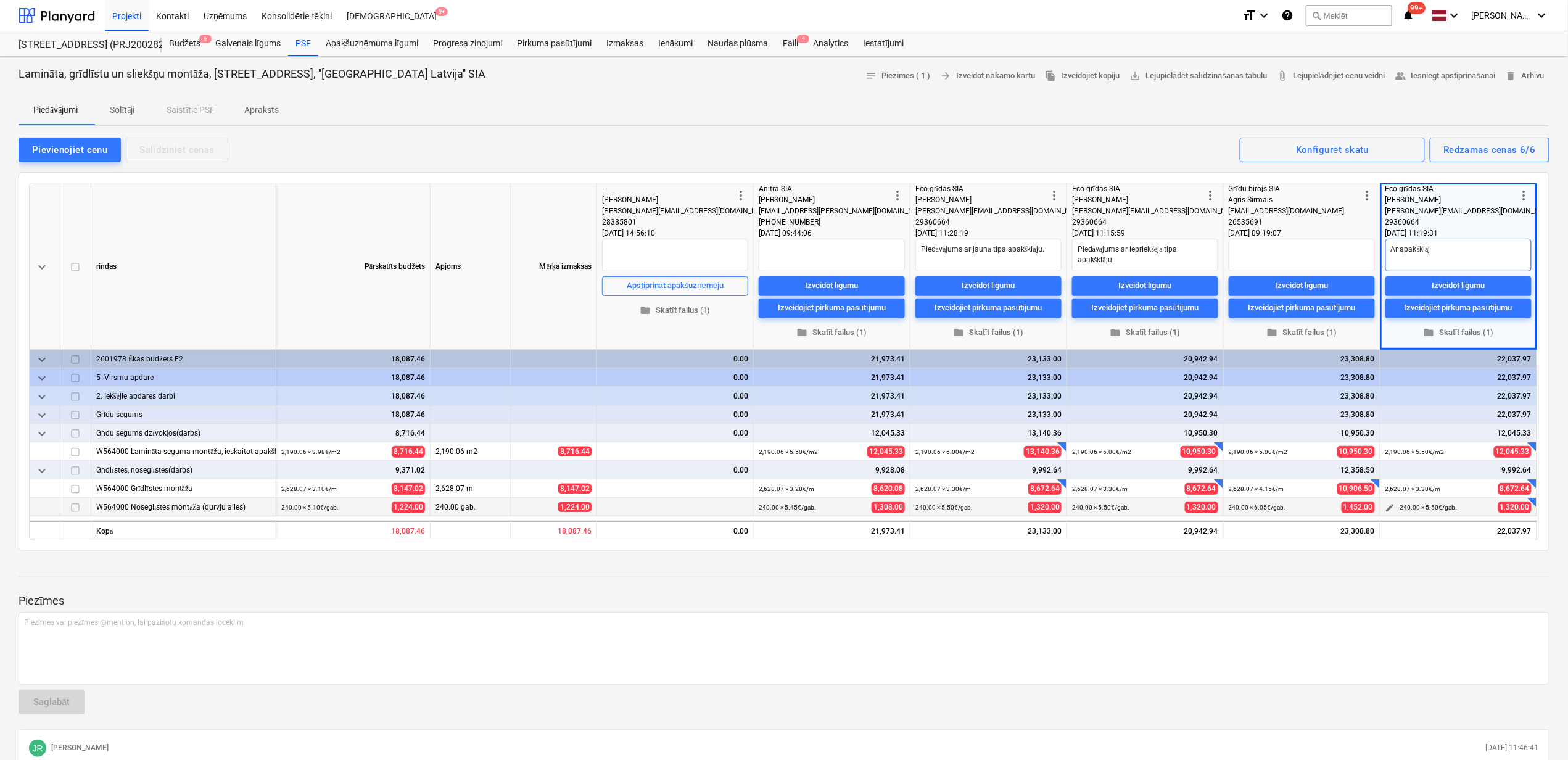
type textarea "x"
type textarea "Ar apakšklāju"
type textarea "x"
type textarea "Ar apakšklāju"
type textarea "x"
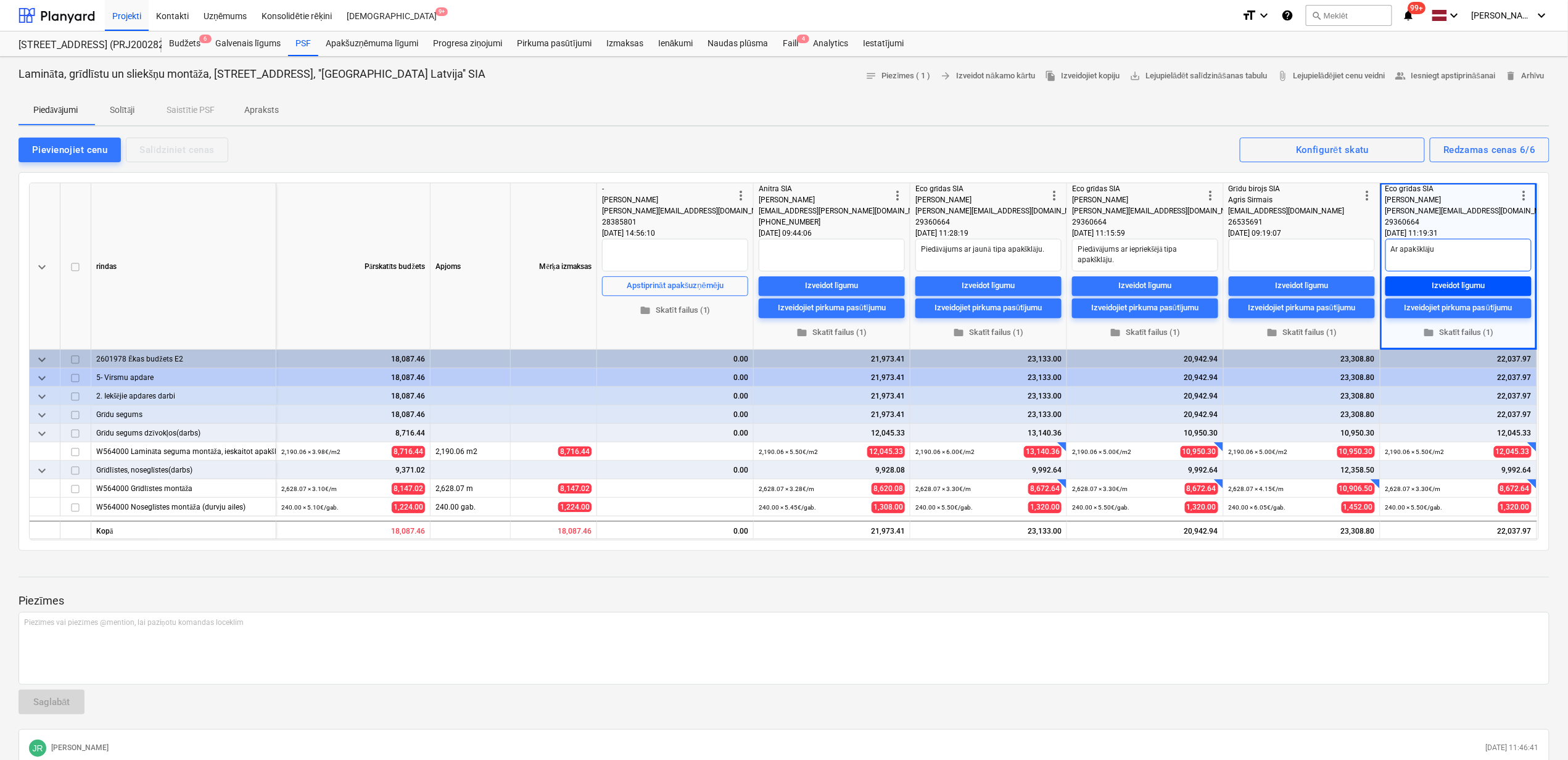
type textarea "Ar apakšklāju A"
type textarea "x"
type textarea "Ar apakšklāju Ar"
type textarea "x"
type textarea "Ar apakšklāju Arb"
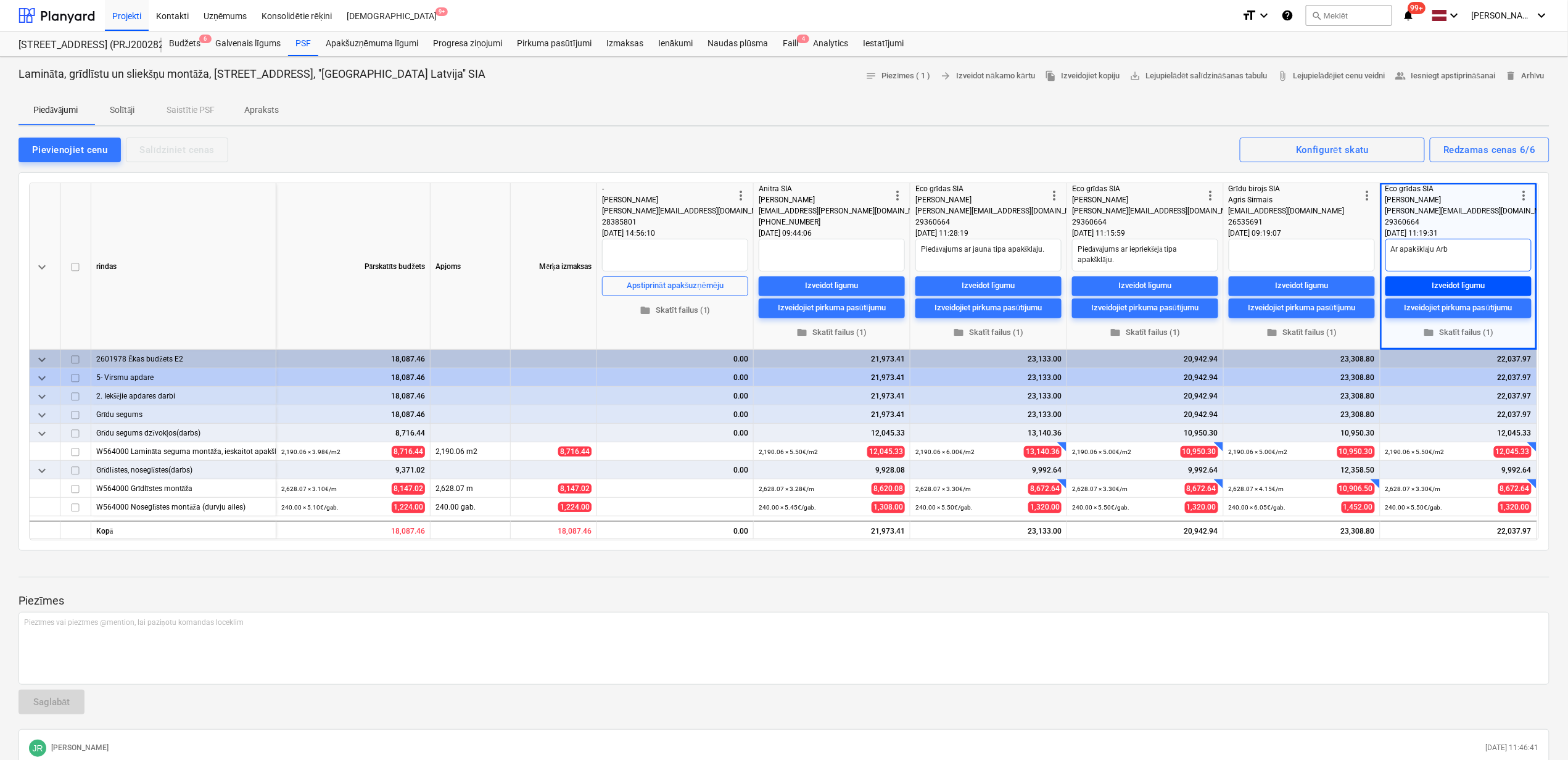
type textarea "x"
type textarea "Ar apakšklāju Arbi"
type textarea "x"
type textarea "Ar apakšklāju Arbit"
type textarea "x"
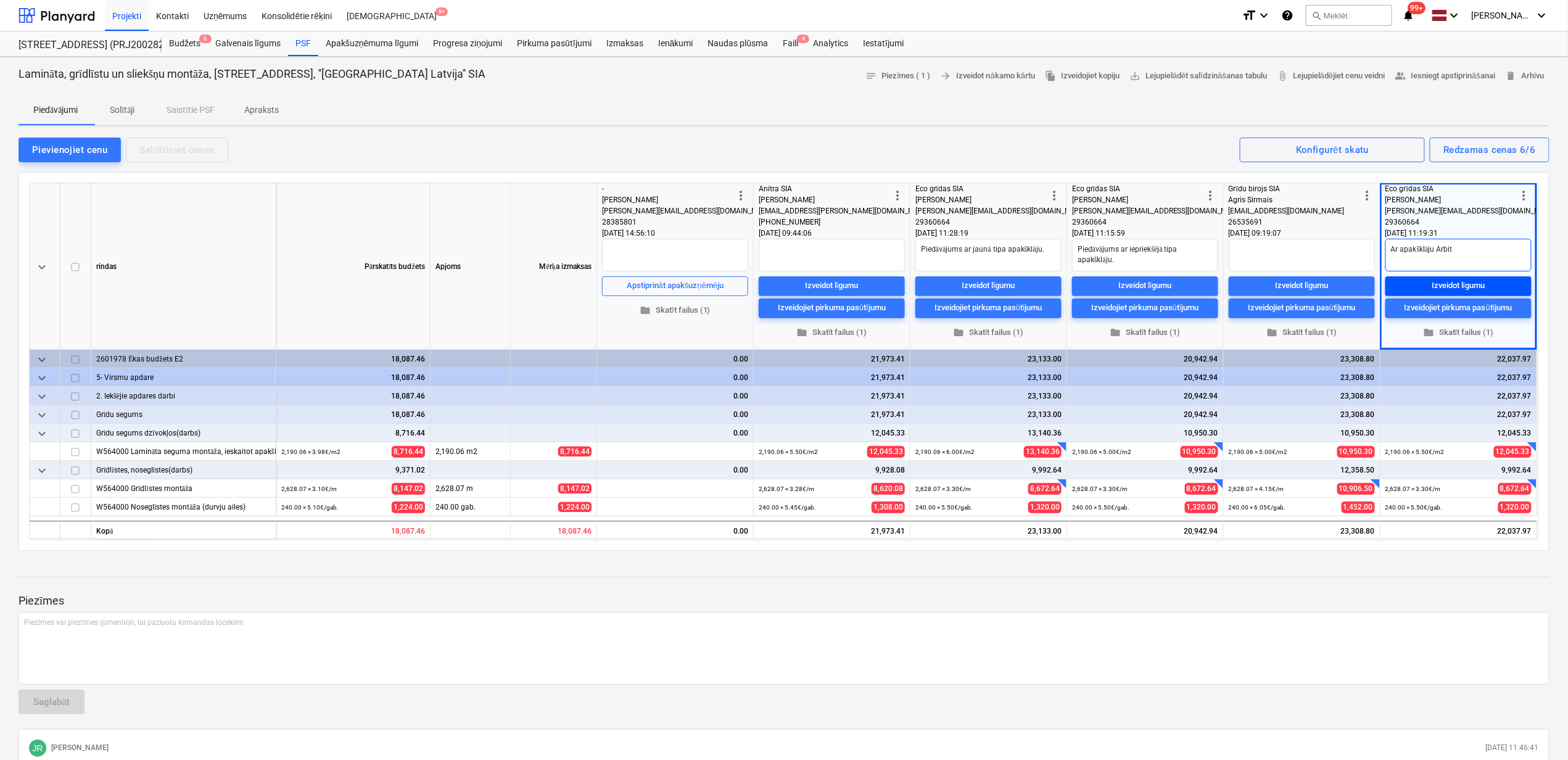
type textarea "Ar apakšklāju Arbito"
type textarea "x"
type textarea "Ar apakšklāju Arbiton"
type textarea "x"
type textarea "Ar apakšklāju Arbiton"
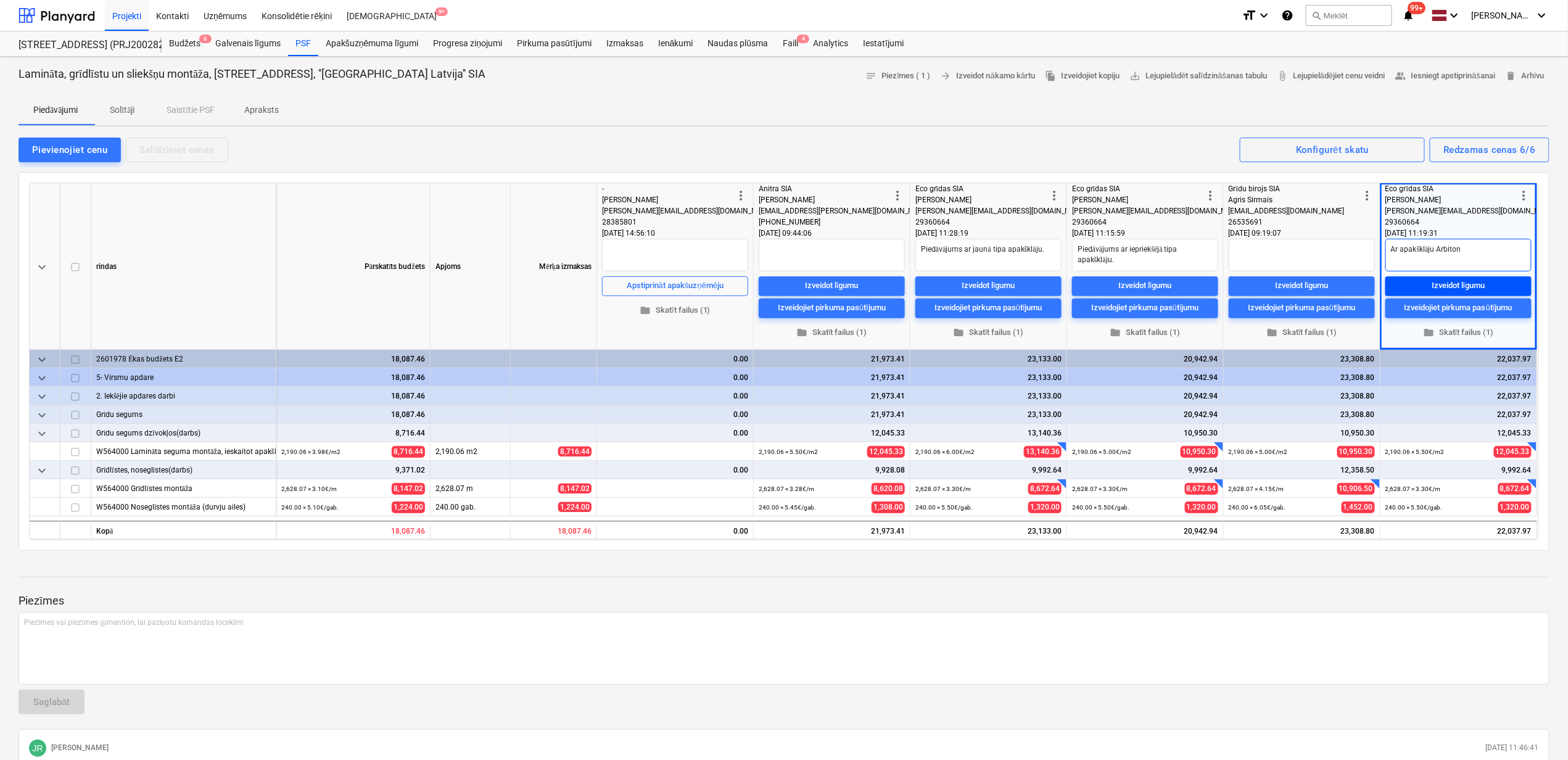
type textarea "x"
type textarea "Ar apakšklāju Arbiton s"
type textarea "x"
type textarea "Ar apakšklāju Arbiton se"
type textarea "x"
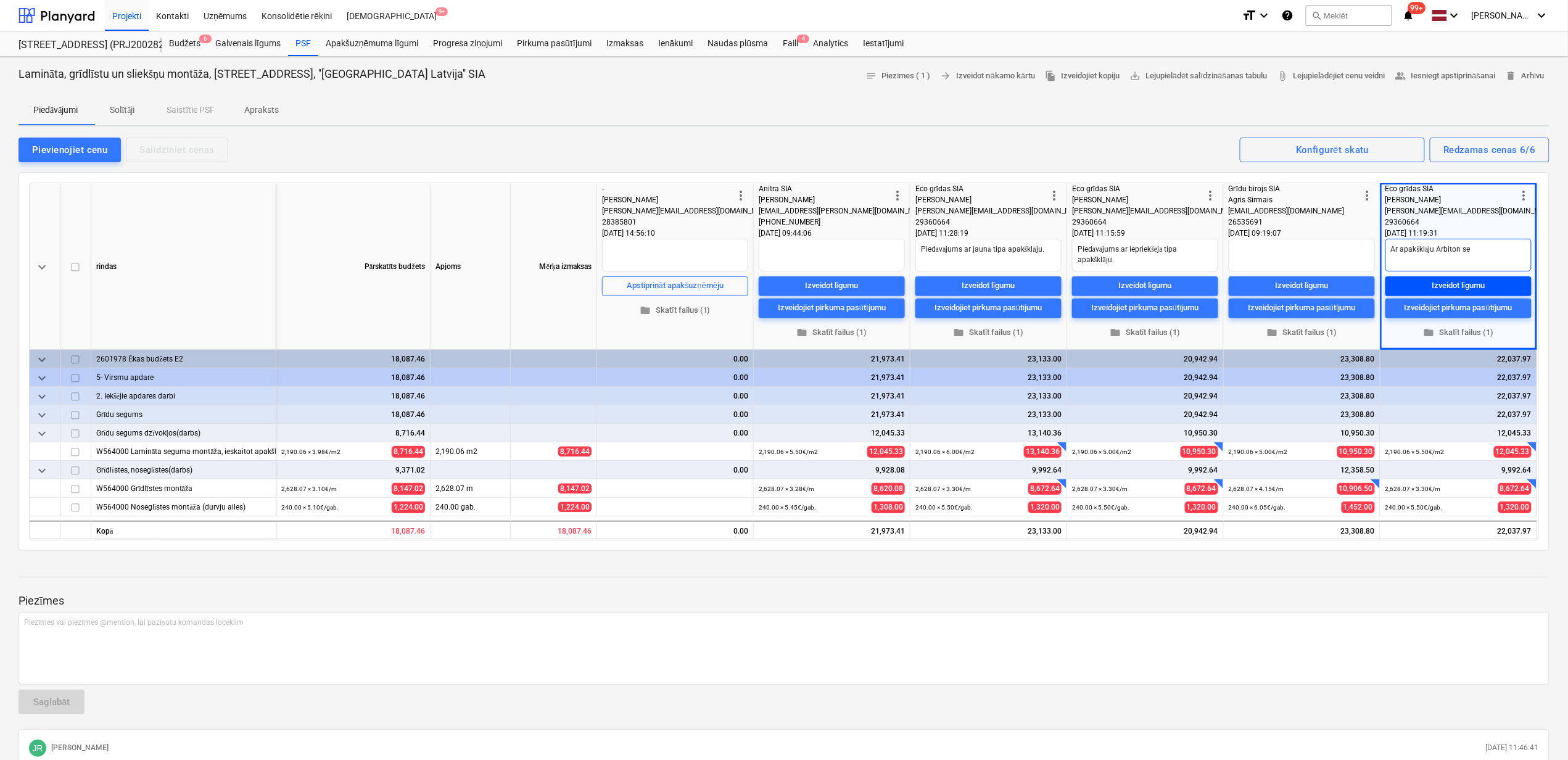
type textarea "Ar apakšklāju Arbiton sec"
type textarea "x"
type textarea "Ar apakšklāju Arbiton secu"
type textarea "x"
type textarea "Ar apakšklāju Arbiton secur"
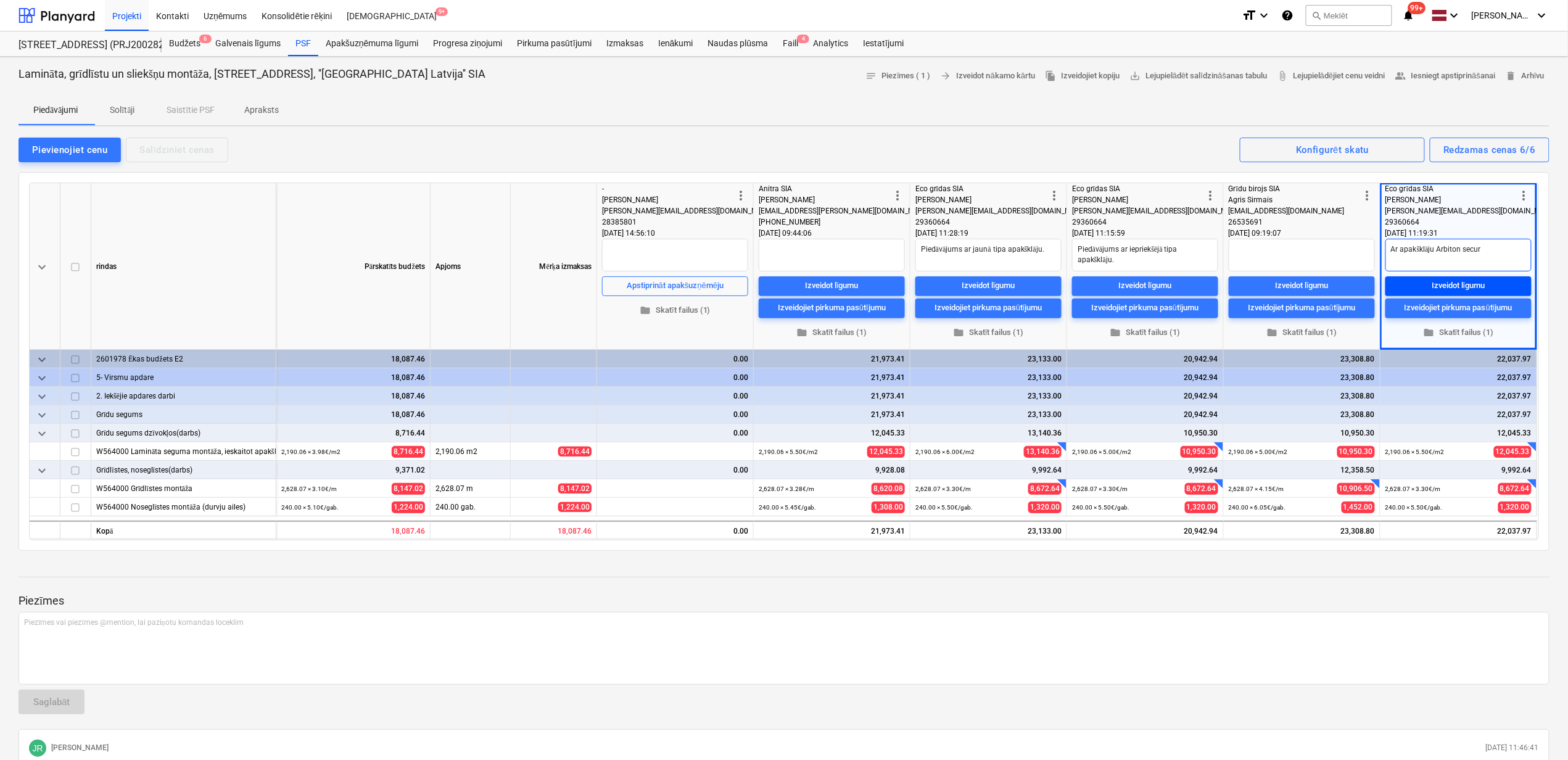
type textarea "x"
type textarea "Ar apakšklāju Arbiton secura"
type textarea "x"
type textarea "Ar apakšklāju Arbiton secura"
type textarea "x"
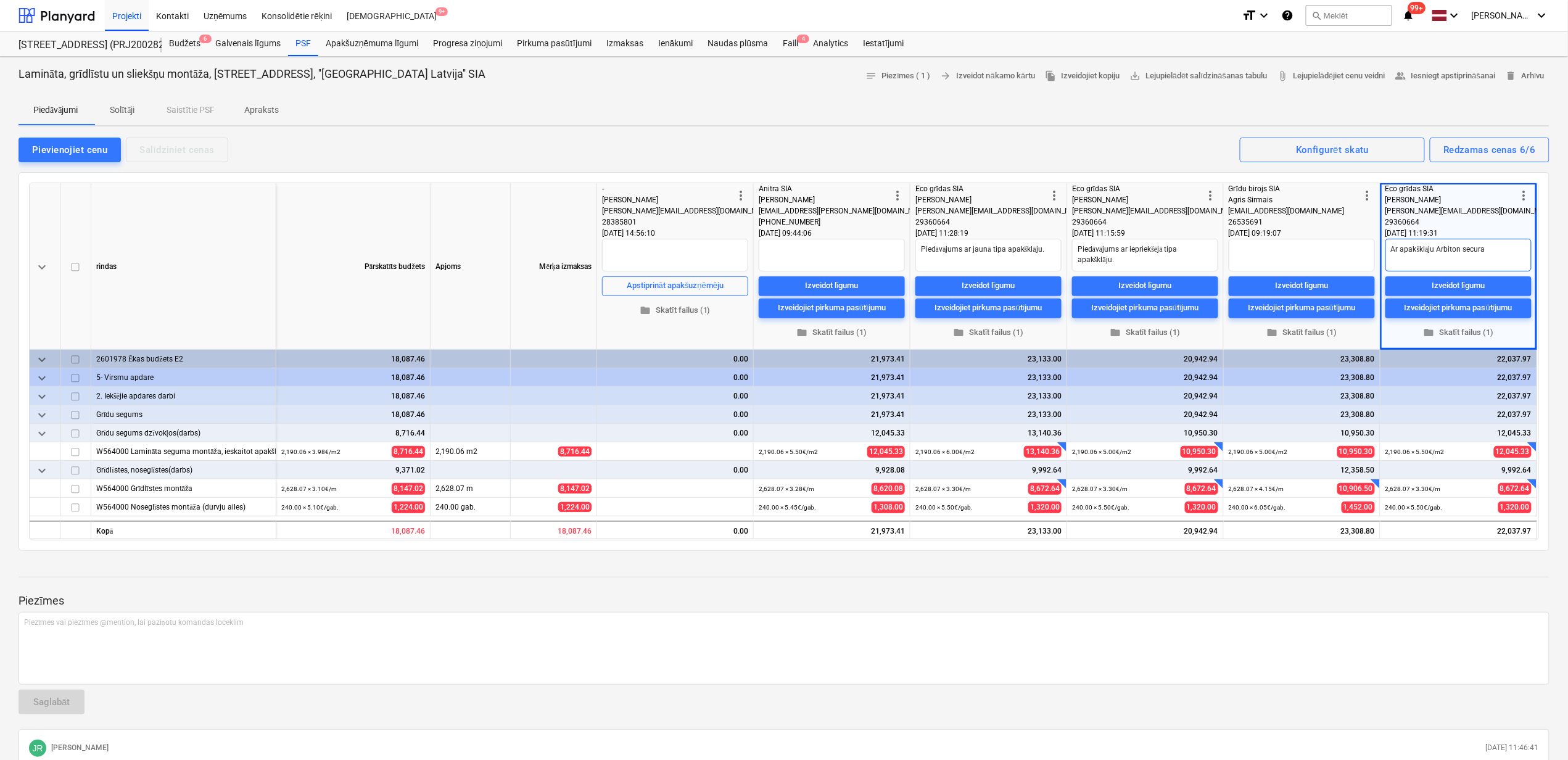
type textarea "Ar apakšklāju Arbiton secura a"
type textarea "x"
type textarea "Ar apakšklāju Arbiton secura aq"
type textarea "x"
type textarea "Ar apakšklāju Arbiton secura aqu"
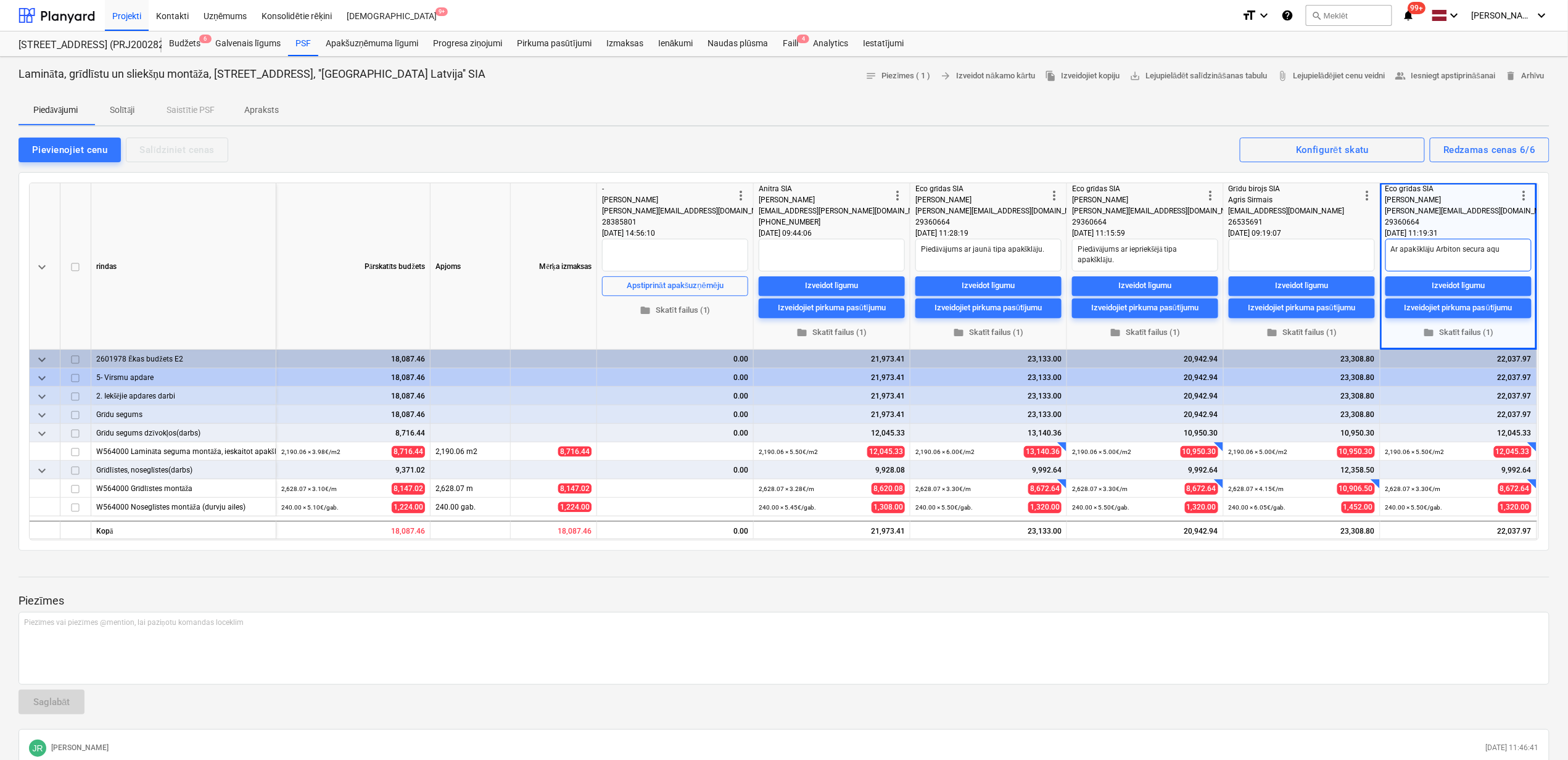
type textarea "x"
type textarea "Ar apakšklāju Arbiton secura aqua"
type textarea "x"
type textarea "Ar apakšklāju Arbiton secura aquas"
type textarea "x"
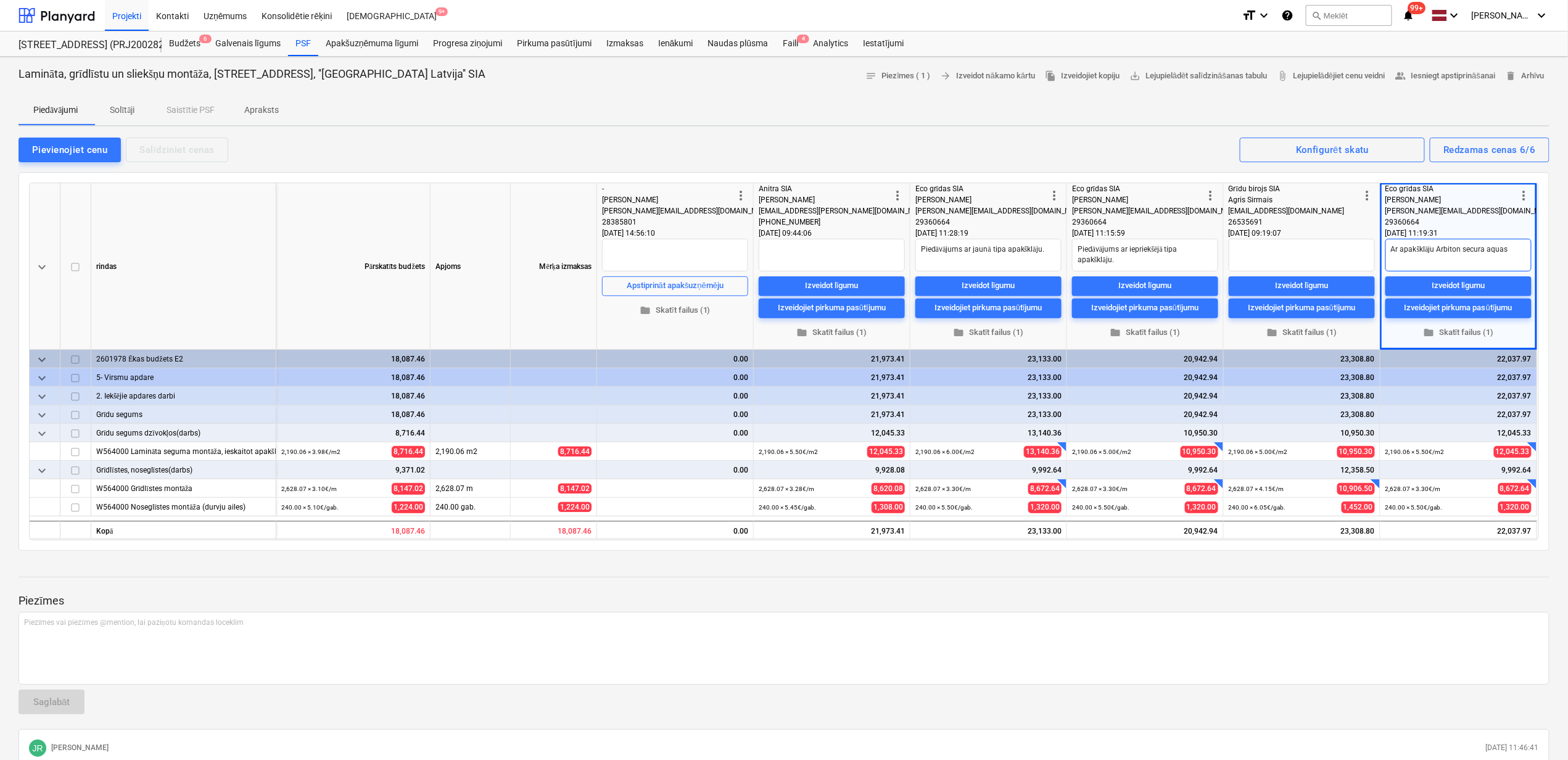
type textarea "Ar apakšklāju Arbiton secura aquast"
type textarea "x"
type textarea "Ar apakšklāju Arbiton secura aquasto"
type textarea "x"
type textarea "Ar apakšklāju Arbiton secura aquastop"
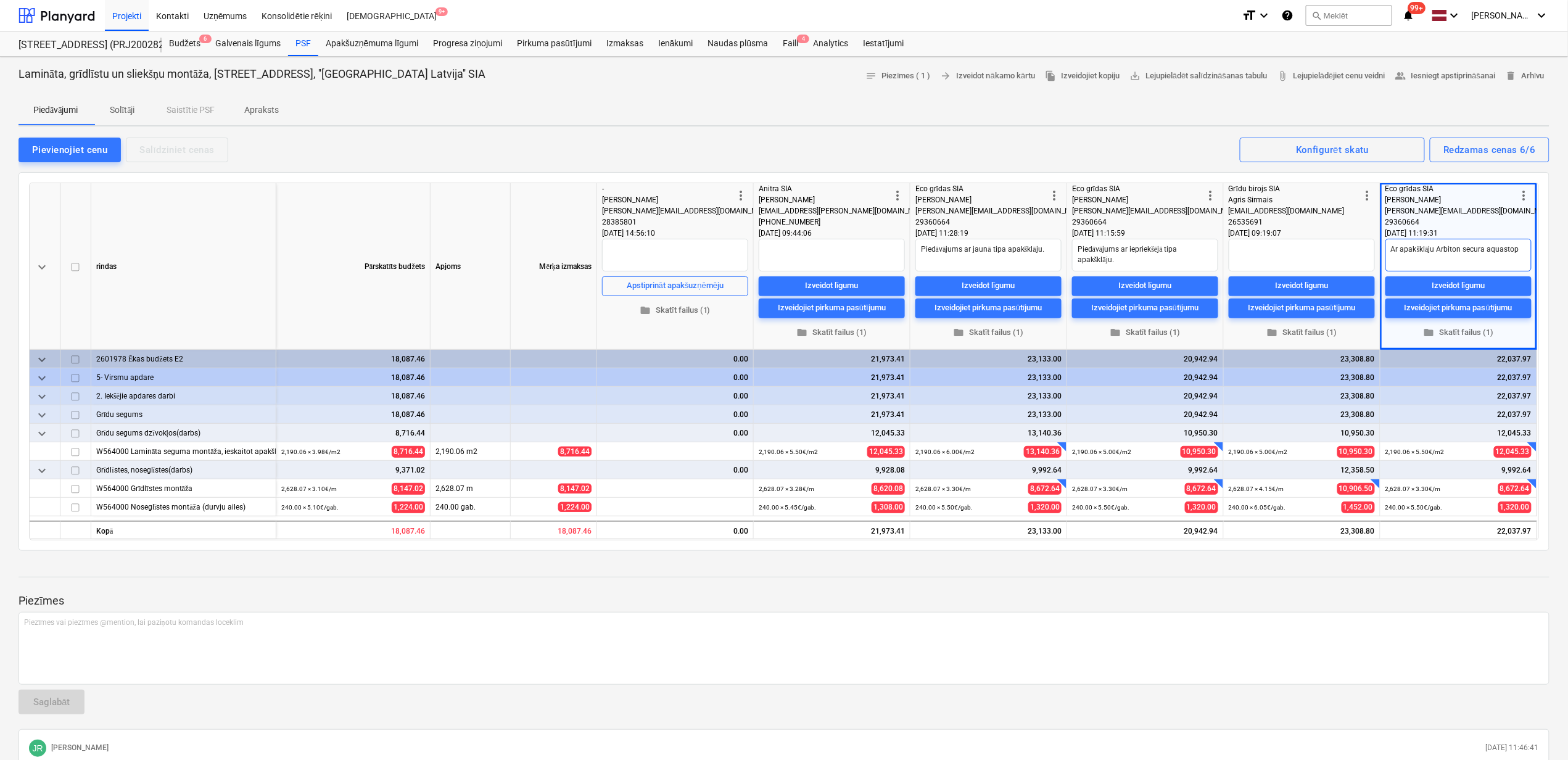
type textarea "x"
type textarea "Ar apakšklāju Arbiton secura aquastop"
type textarea "x"
type textarea "Ar apakšklāju Arbiton secura aquastop s"
type textarea "x"
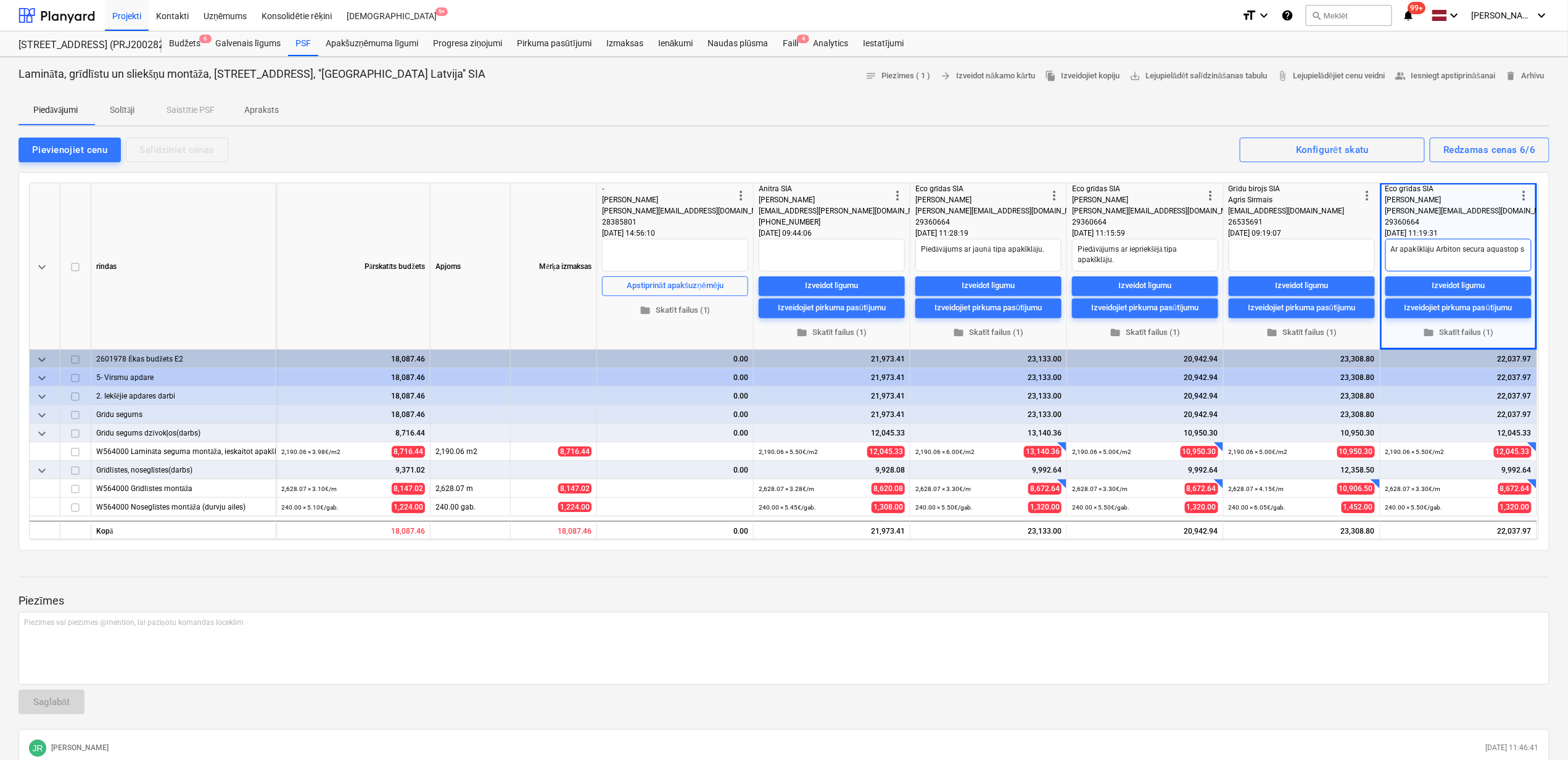
type textarea "Ar apakšklāju Arbiton secura aquastop sm"
type textarea "x"
type textarea "Ar apakšklāju Arbiton secura aquastop sma"
type textarea "x"
type textarea "Ar apakšklāju Arbiton secura aquastop smar"
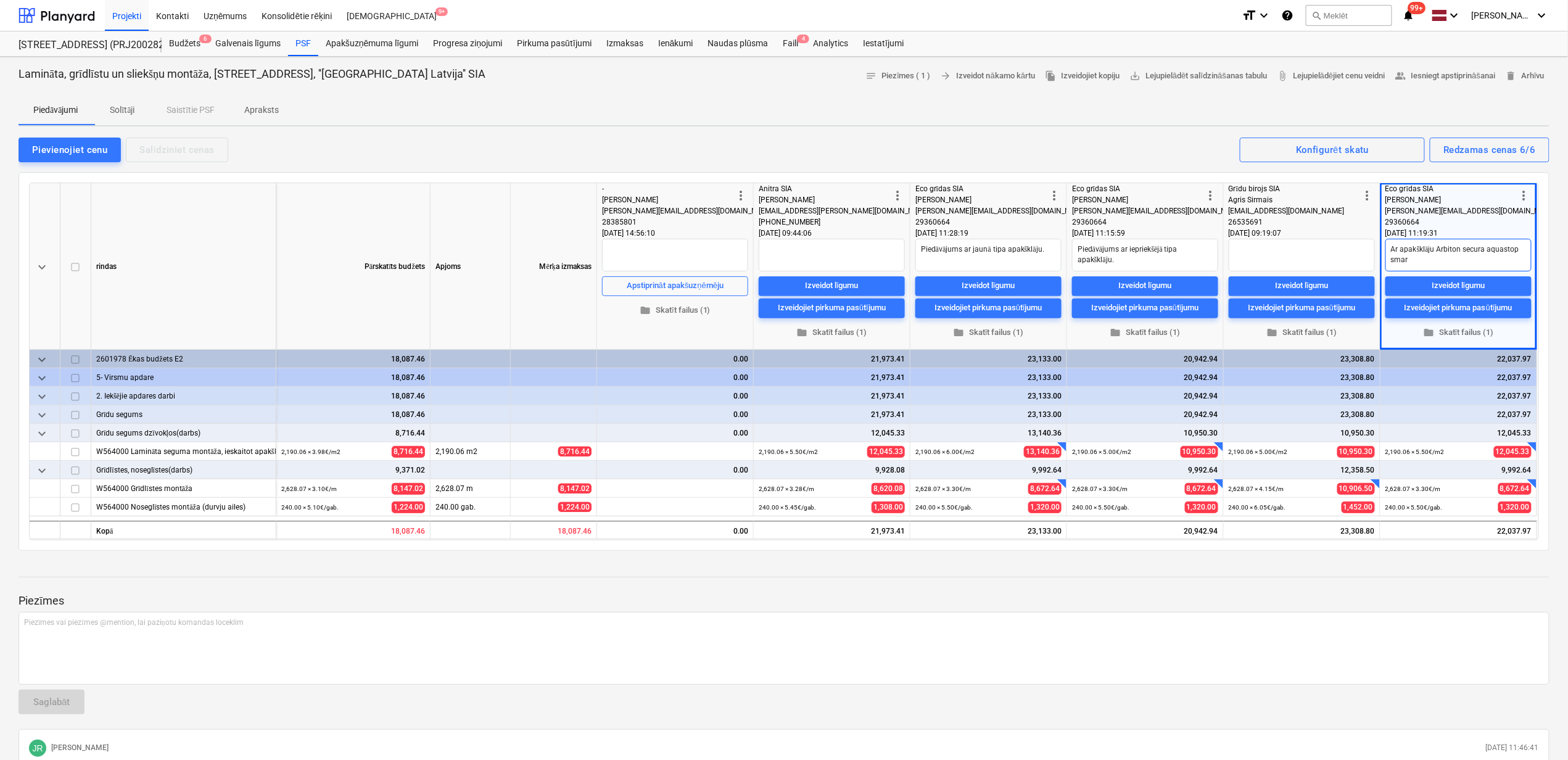
type textarea "x"
type textarea "Ar apakšklāju Arbiton secura aquastop smart"
type textarea "x"
click at [1454, 591] on div at bounding box center [784, 588] width 1531 height 10
click at [955, 116] on div "Piedāvājumi Solītāji Saistītie PSF Apraksts" at bounding box center [784, 110] width 1531 height 30
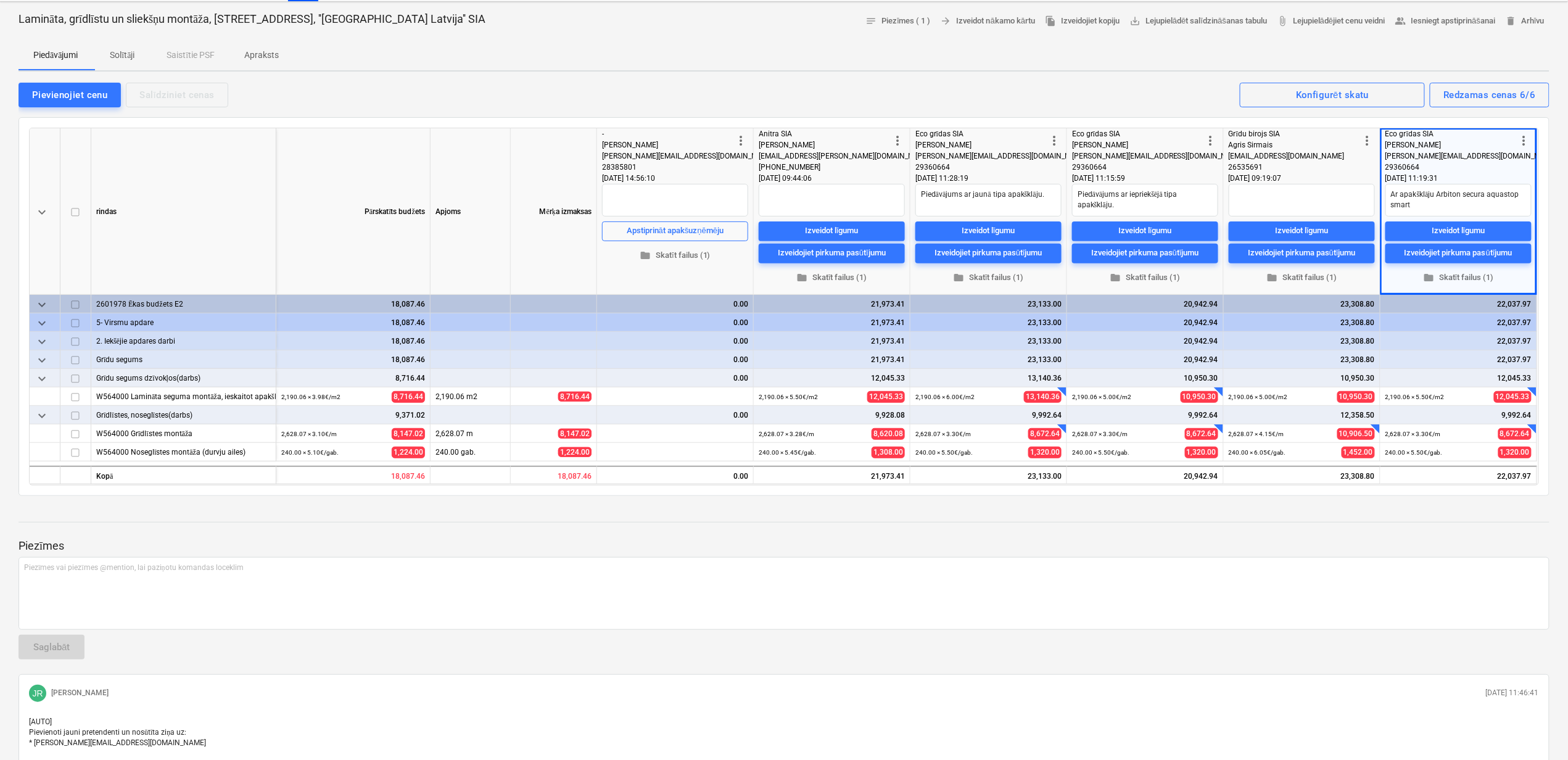
scroll to position [122, 0]
